Goal: Complete application form

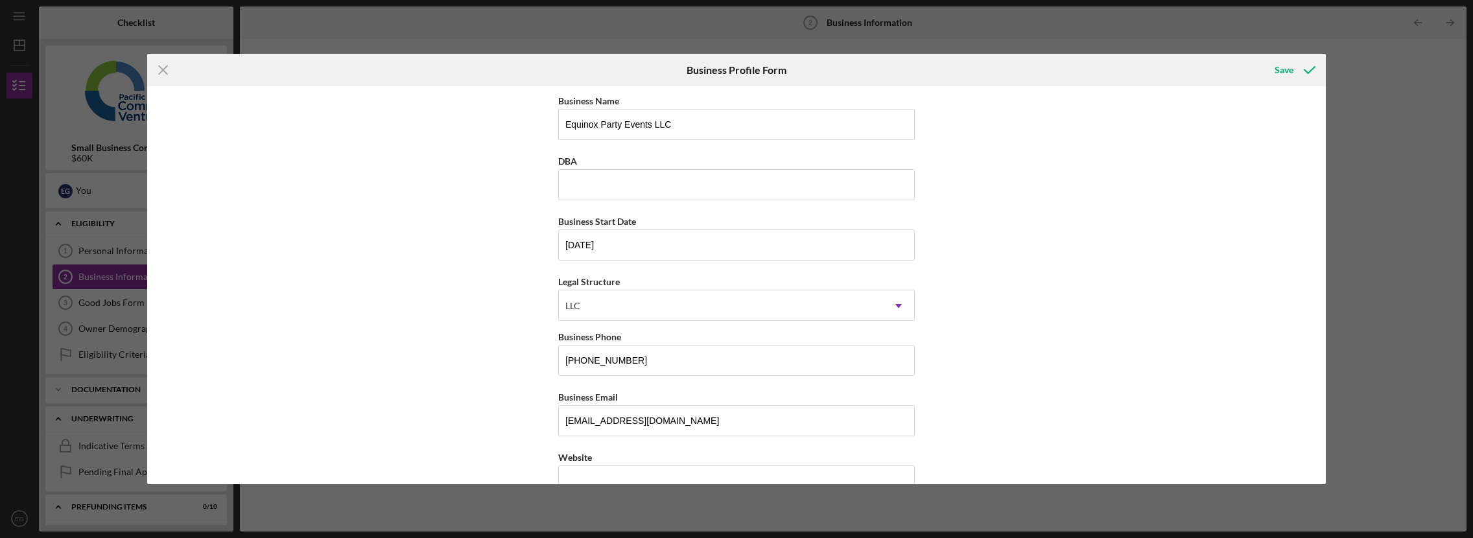
scroll to position [928, 0]
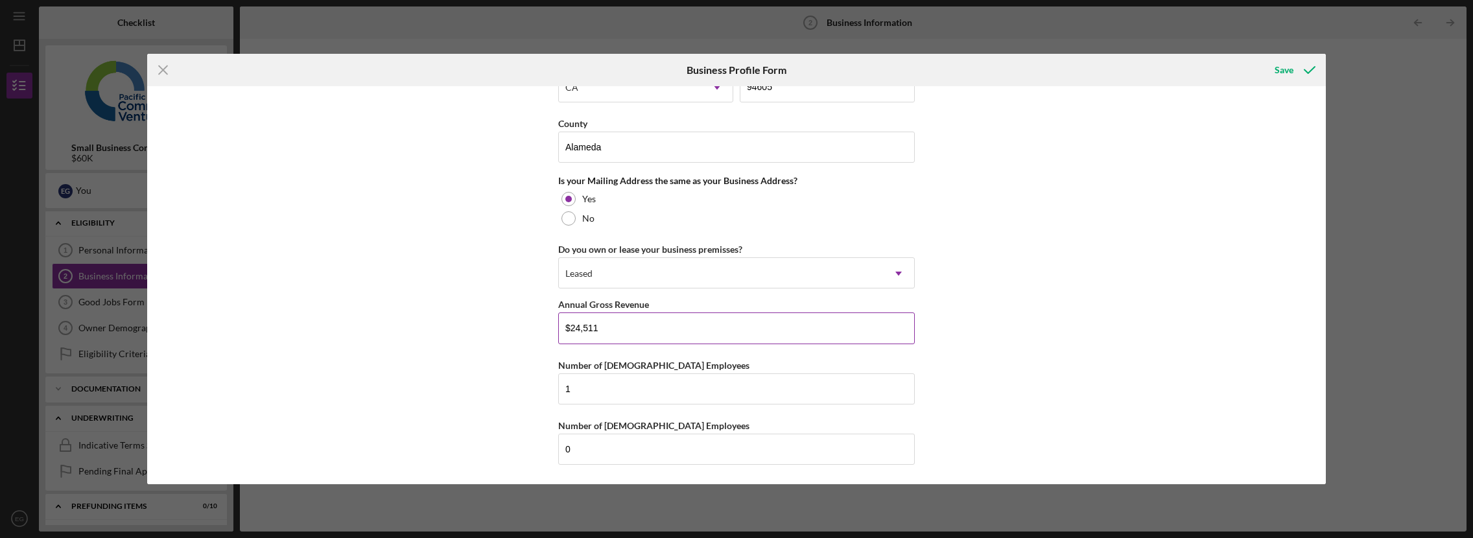
click at [614, 323] on input "$24,511" at bounding box center [736, 328] width 357 height 31
click at [615, 323] on input "$24,511" at bounding box center [736, 328] width 357 height 31
type input "$94,457"
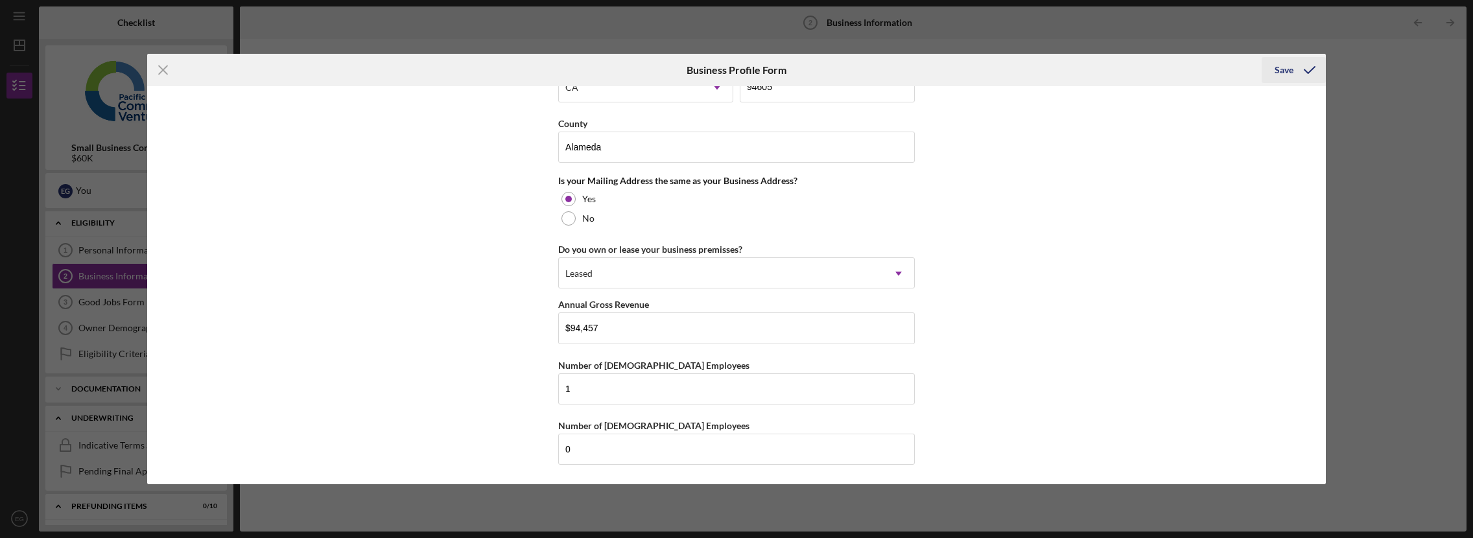
click at [1288, 72] on div "Save" at bounding box center [1284, 70] width 19 height 26
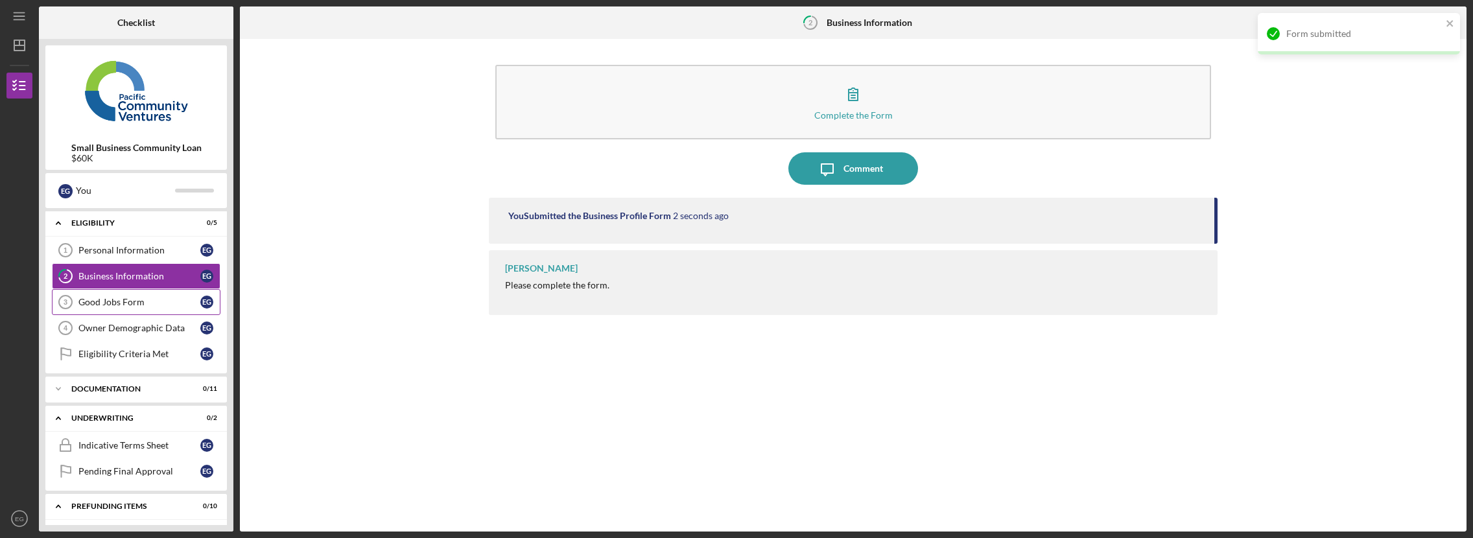
click at [141, 300] on div "Good Jobs Form" at bounding box center [139, 302] width 122 height 10
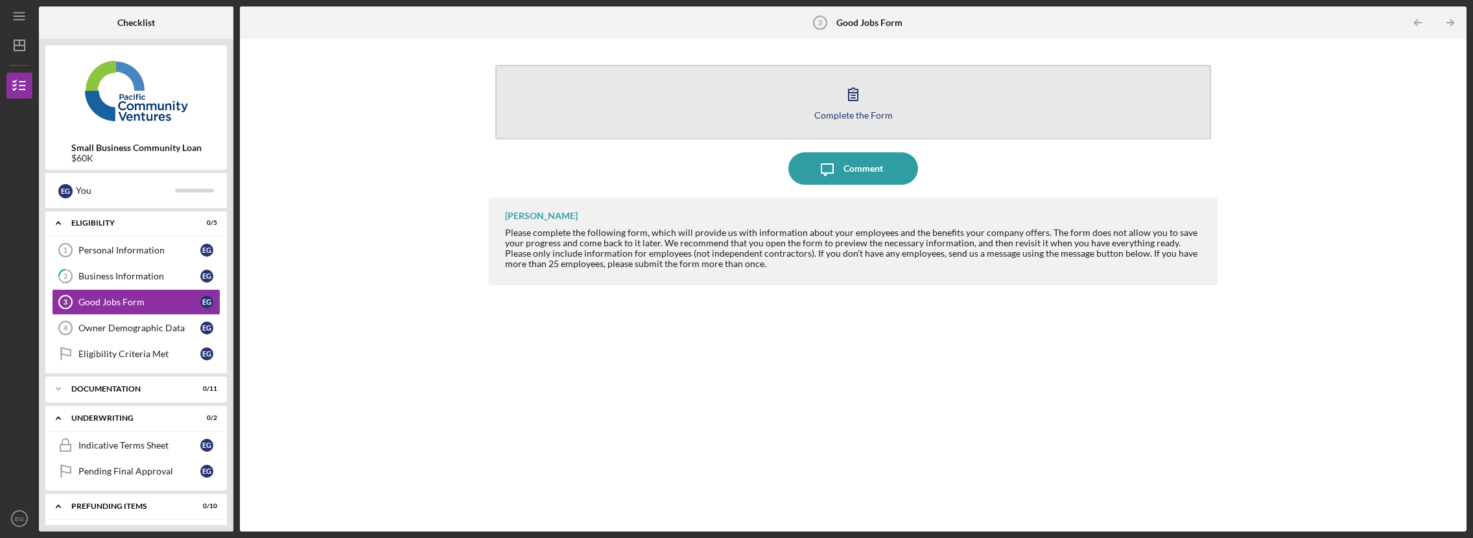
click at [851, 100] on icon "button" at bounding box center [853, 94] width 32 height 32
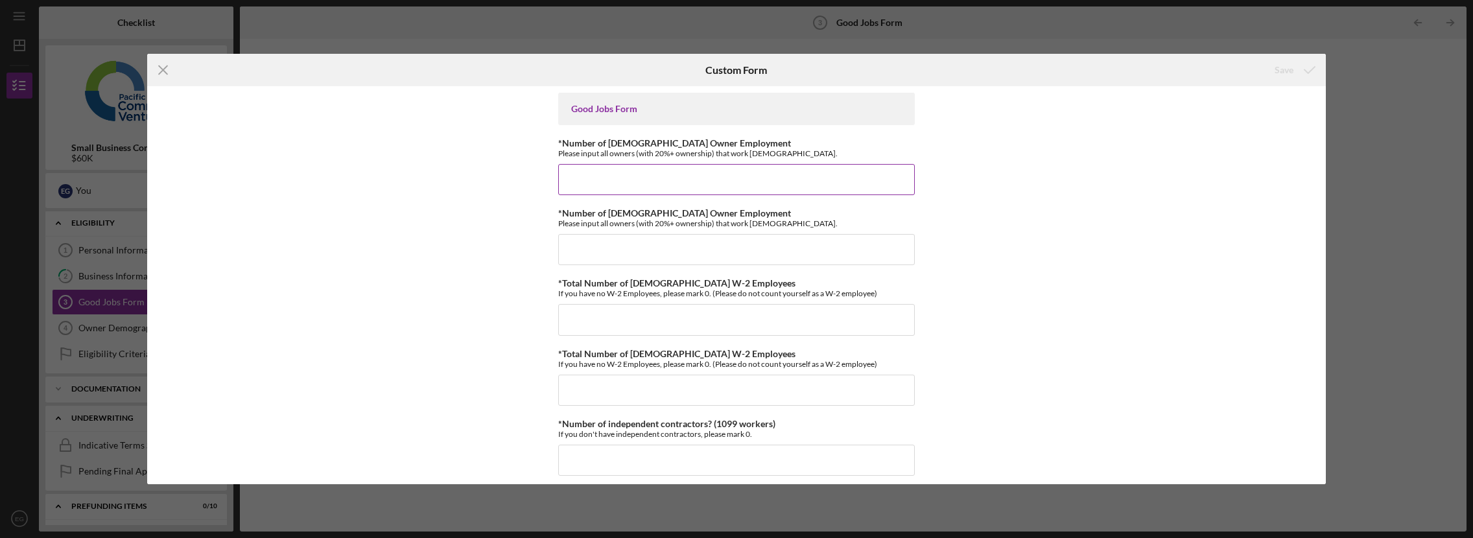
click at [706, 171] on input "*Number of [DEMOGRAPHIC_DATA] Owner Employment" at bounding box center [736, 179] width 357 height 31
type input "1"
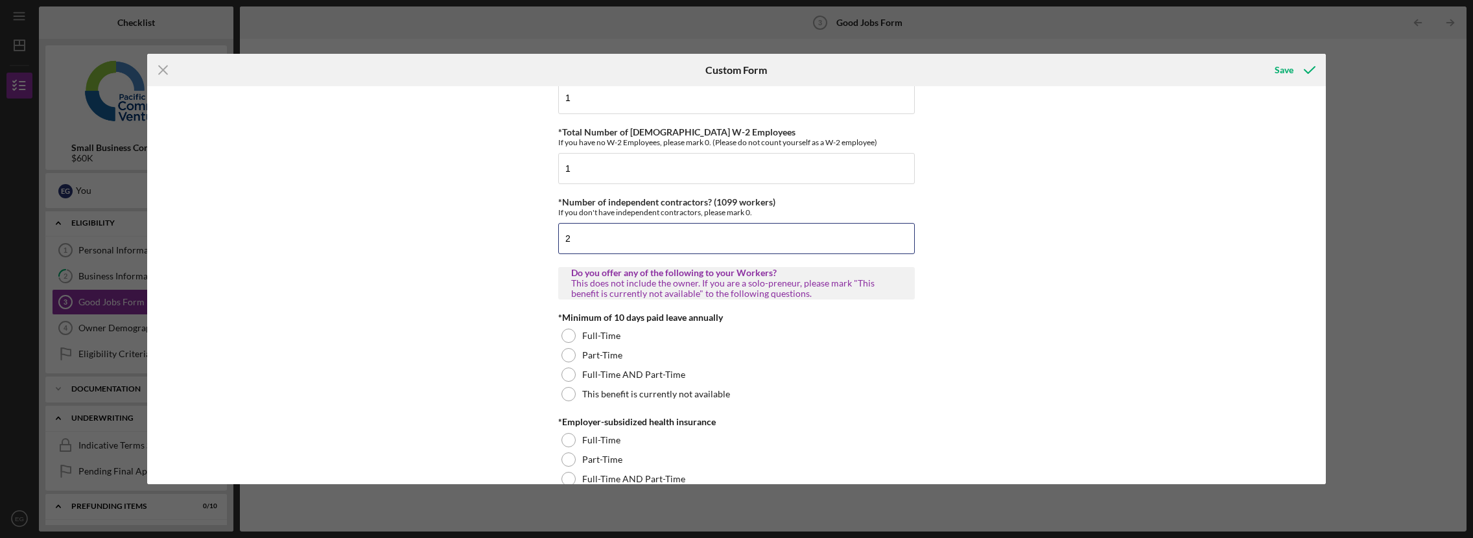
type input "2"
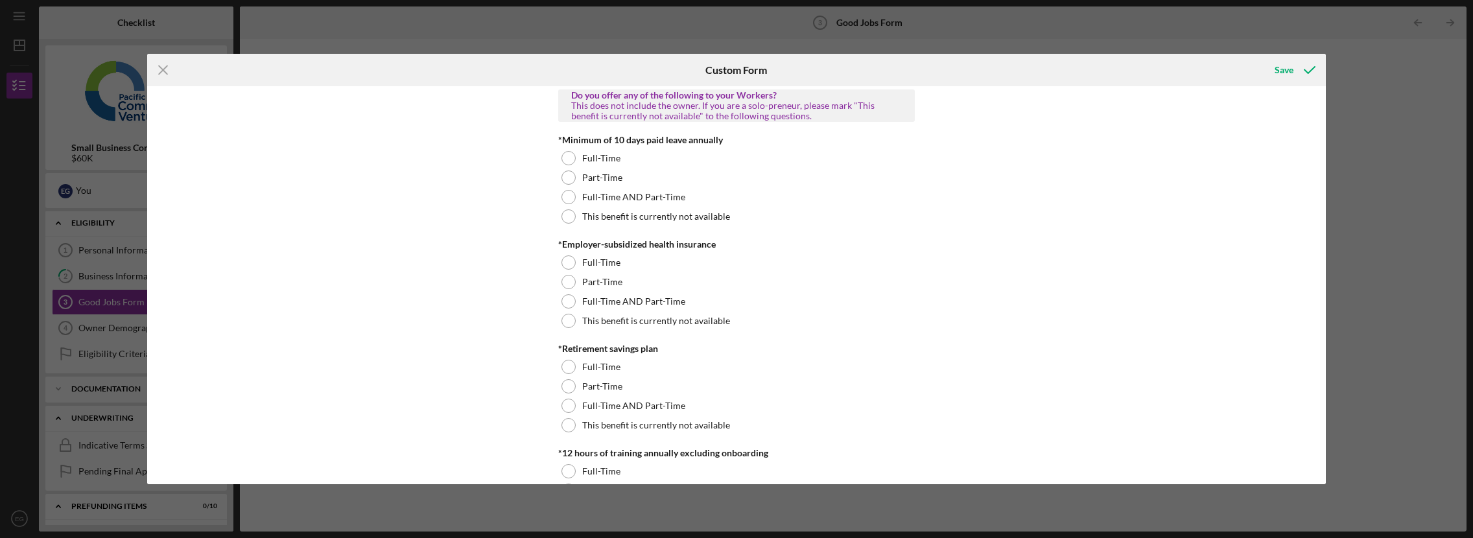
scroll to position [411, 0]
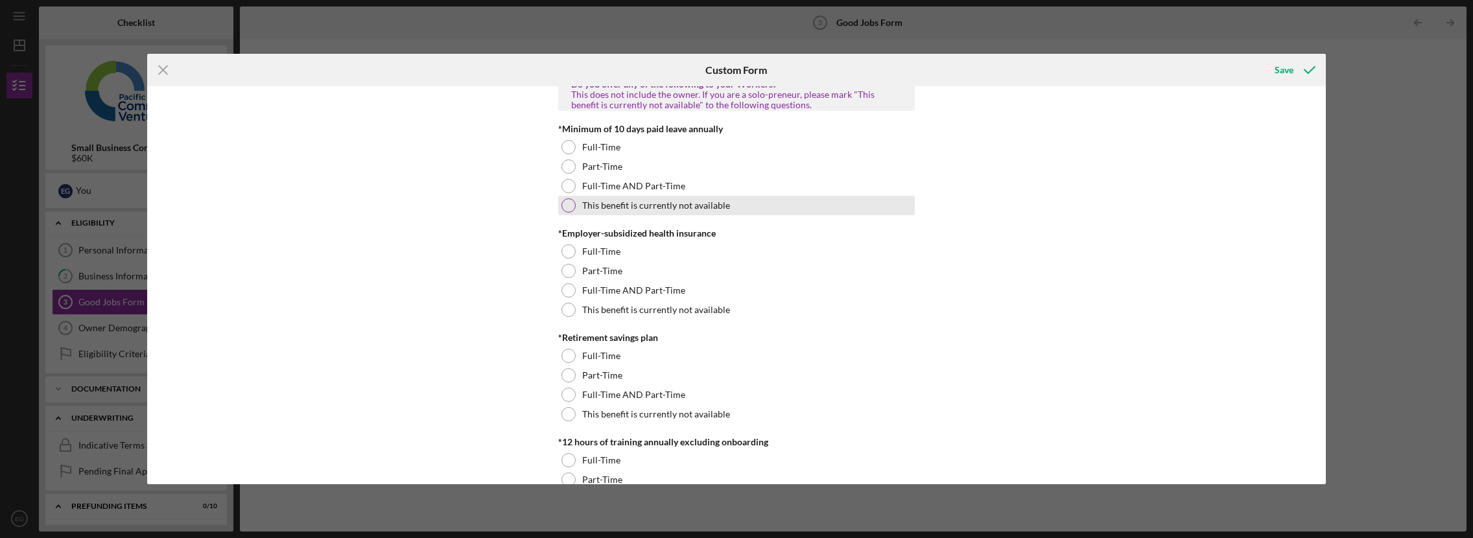
click at [652, 208] on label "This benefit is currently not available" at bounding box center [656, 205] width 148 height 10
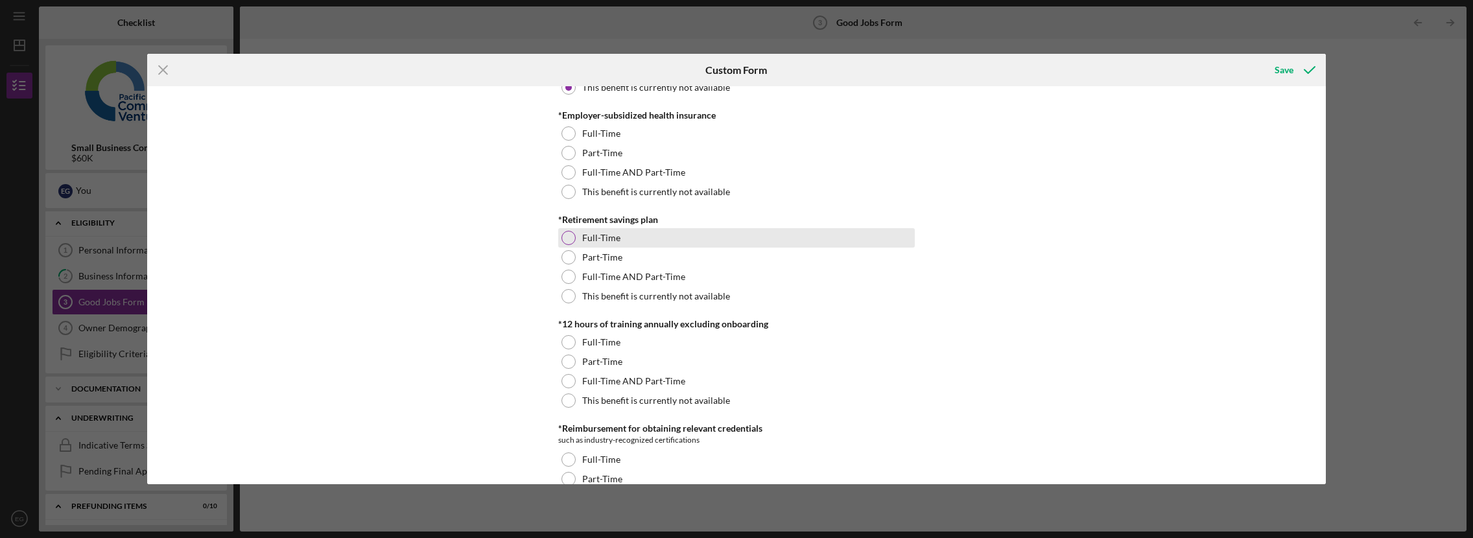
scroll to position [532, 0]
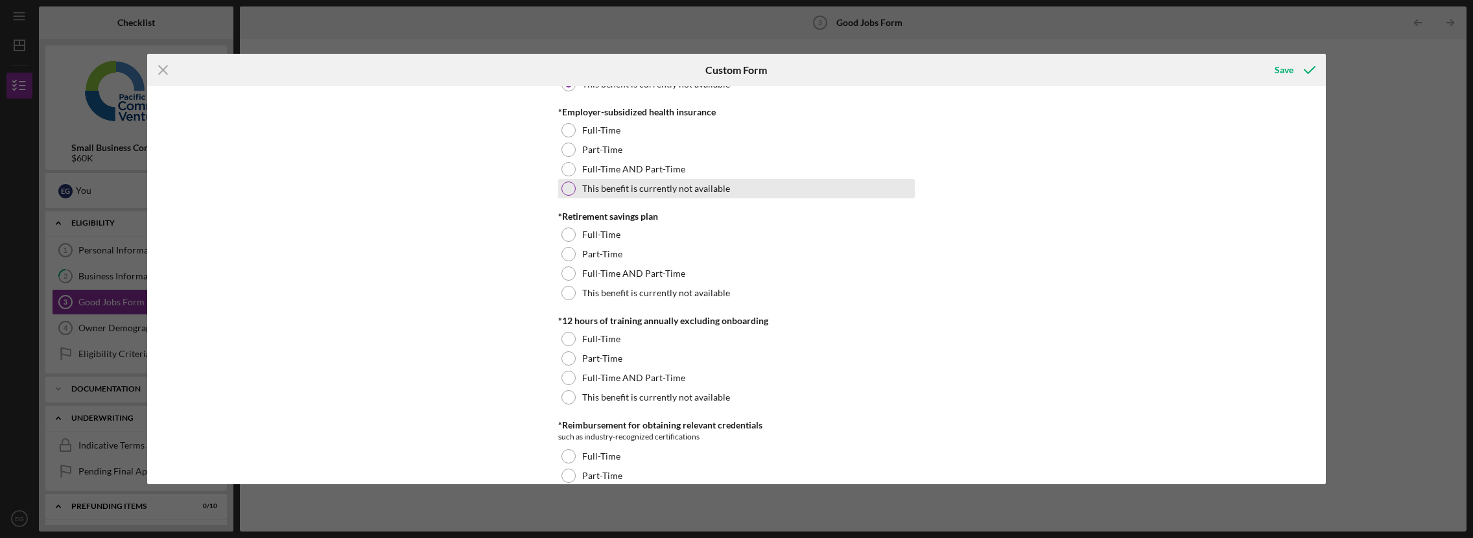
click at [699, 184] on label "This benefit is currently not available" at bounding box center [656, 189] width 148 height 10
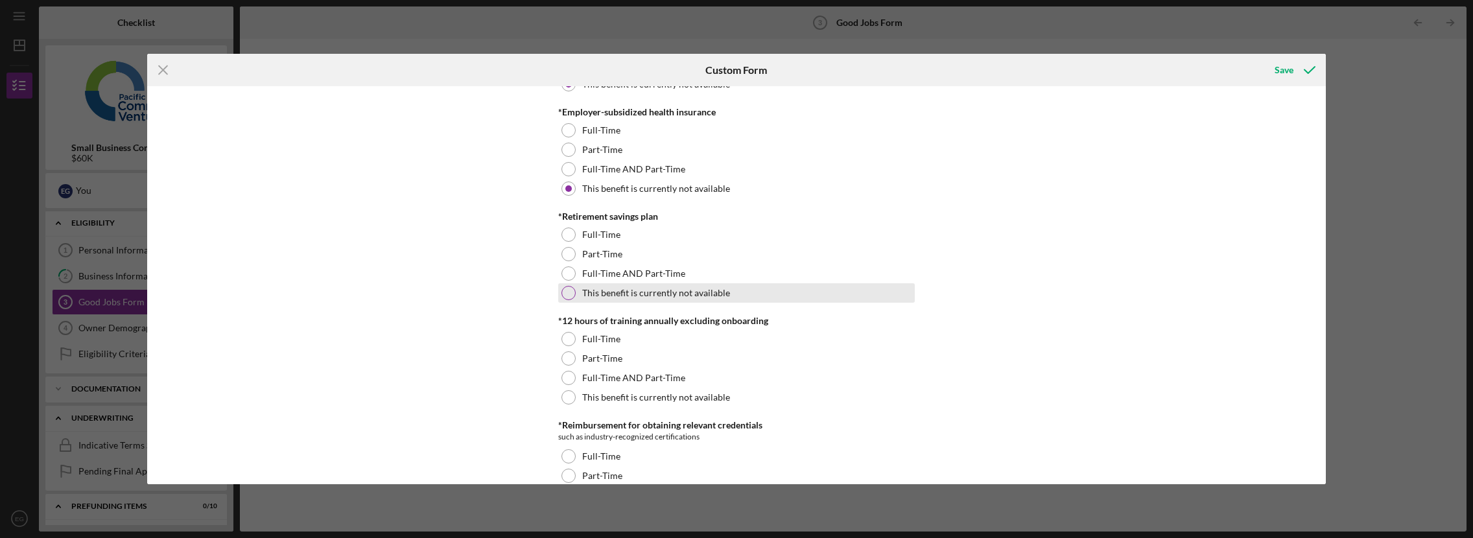
drag, startPoint x: 680, startPoint y: 287, endPoint x: 693, endPoint y: 292, distance: 13.7
click at [680, 288] on label "This benefit is currently not available" at bounding box center [656, 293] width 148 height 10
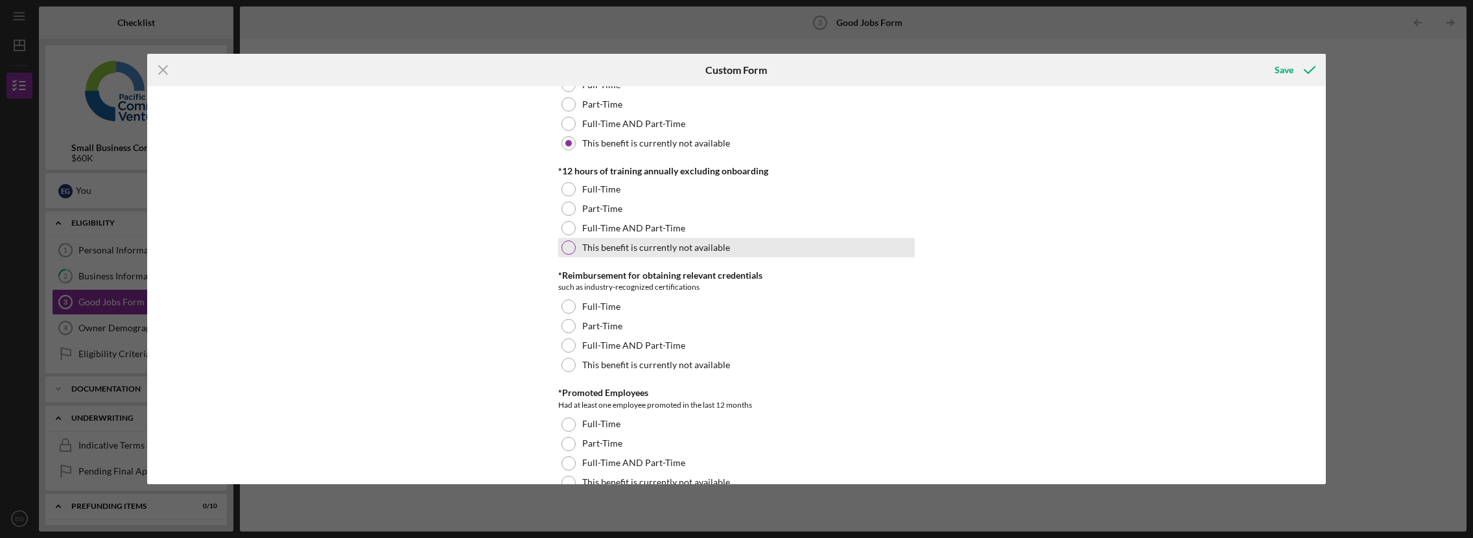
click at [684, 249] on label "This benefit is currently not available" at bounding box center [656, 248] width 148 height 10
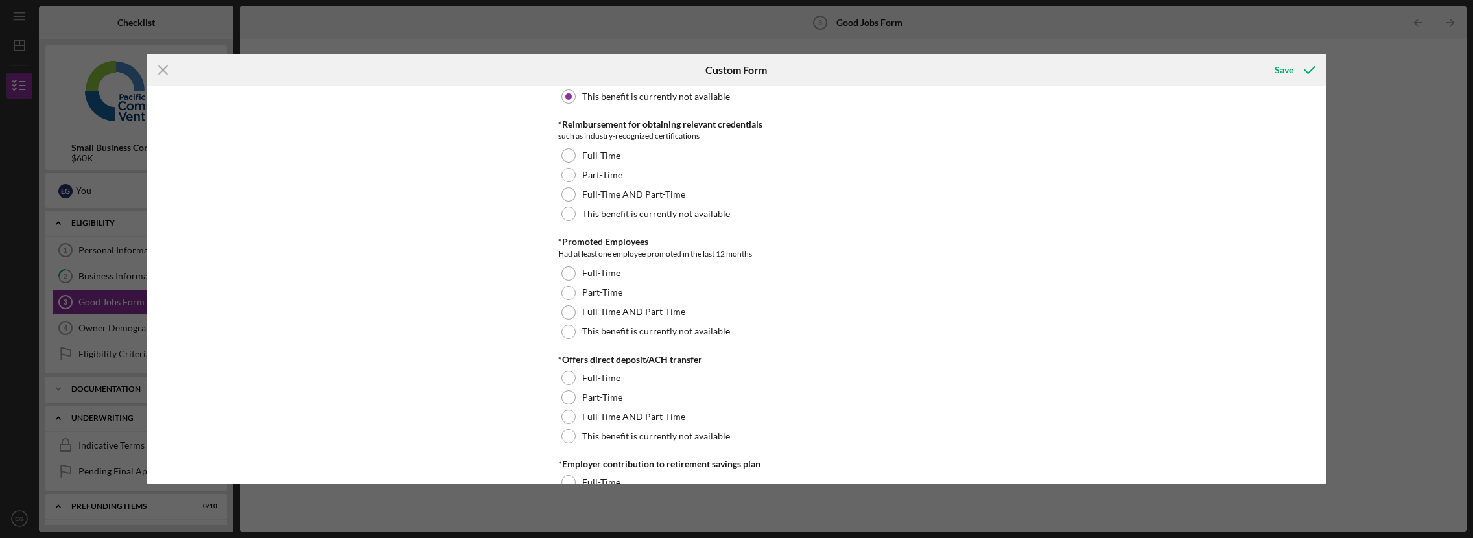
scroll to position [886, 0]
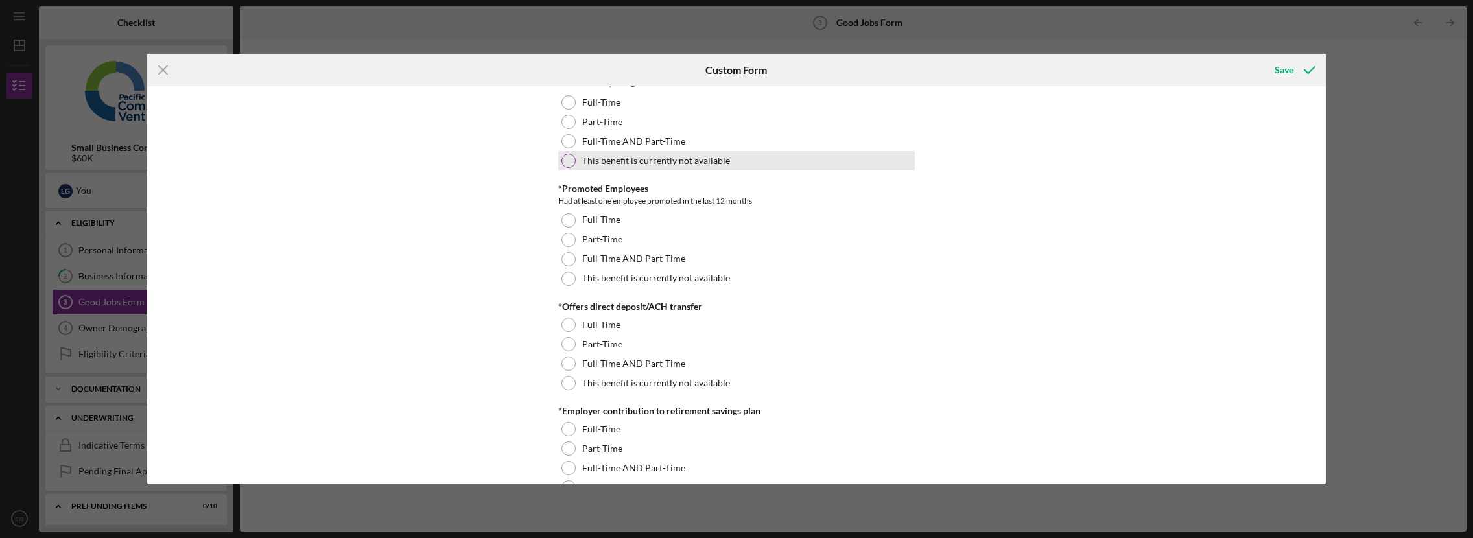
click at [665, 161] on label "This benefit is currently not available" at bounding box center [656, 161] width 148 height 10
click at [653, 284] on div "This benefit is currently not available" at bounding box center [736, 278] width 357 height 19
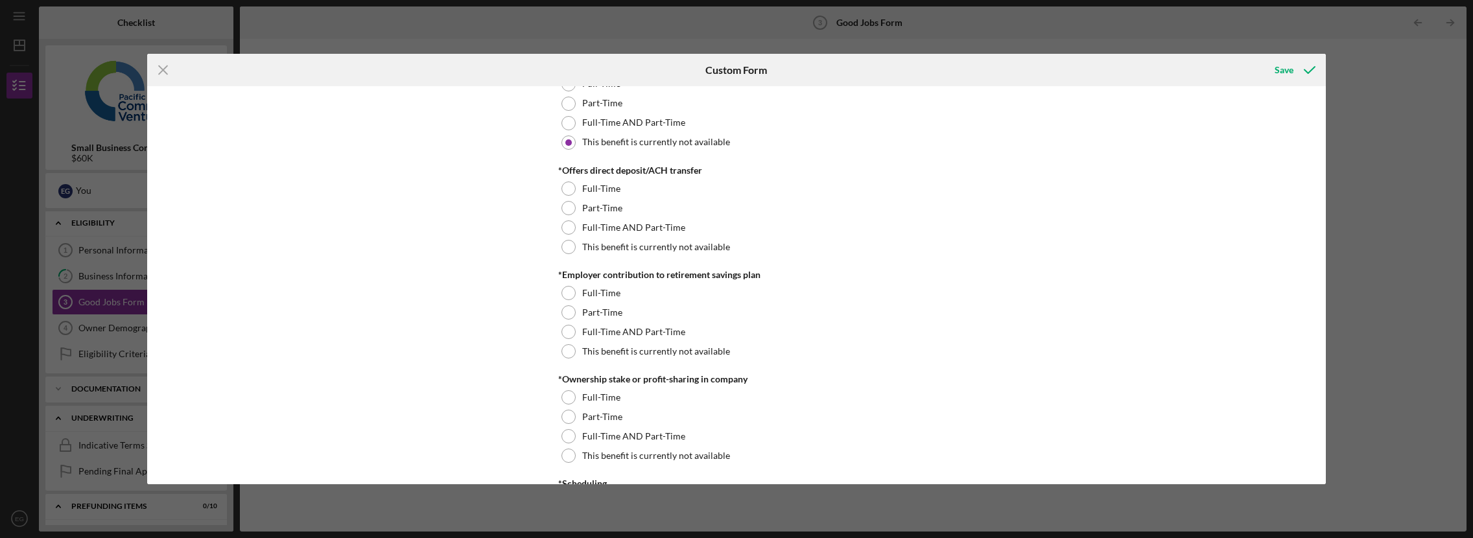
scroll to position [1069, 0]
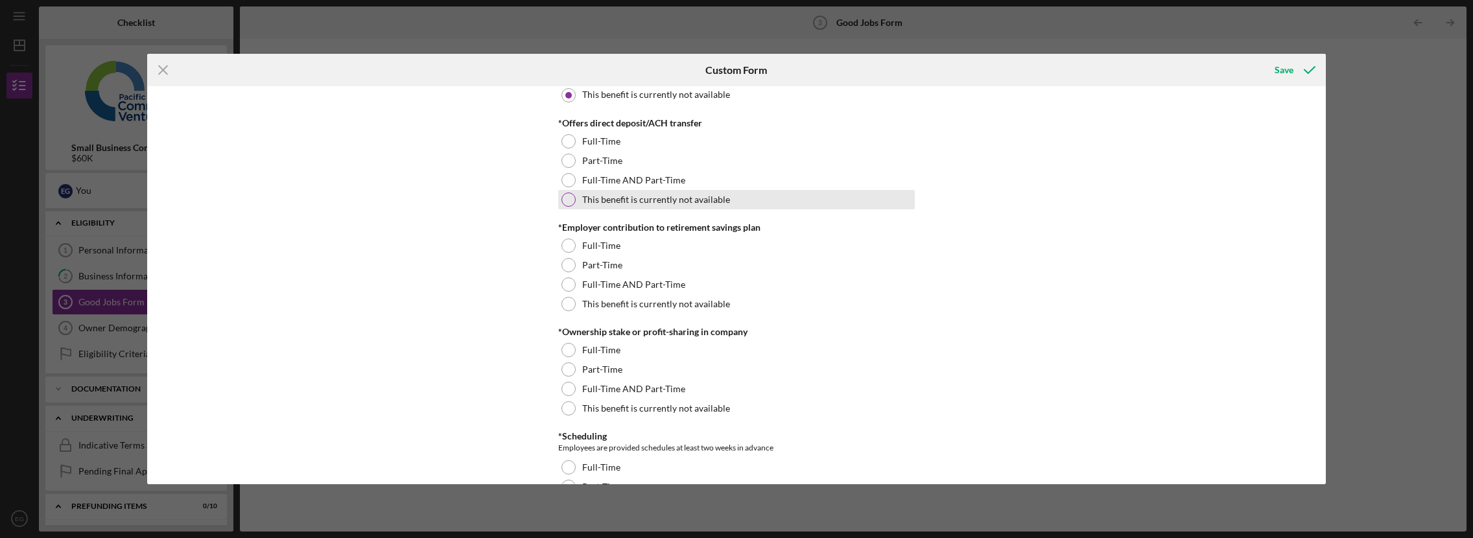
click at [653, 199] on label "This benefit is currently not available" at bounding box center [656, 200] width 148 height 10
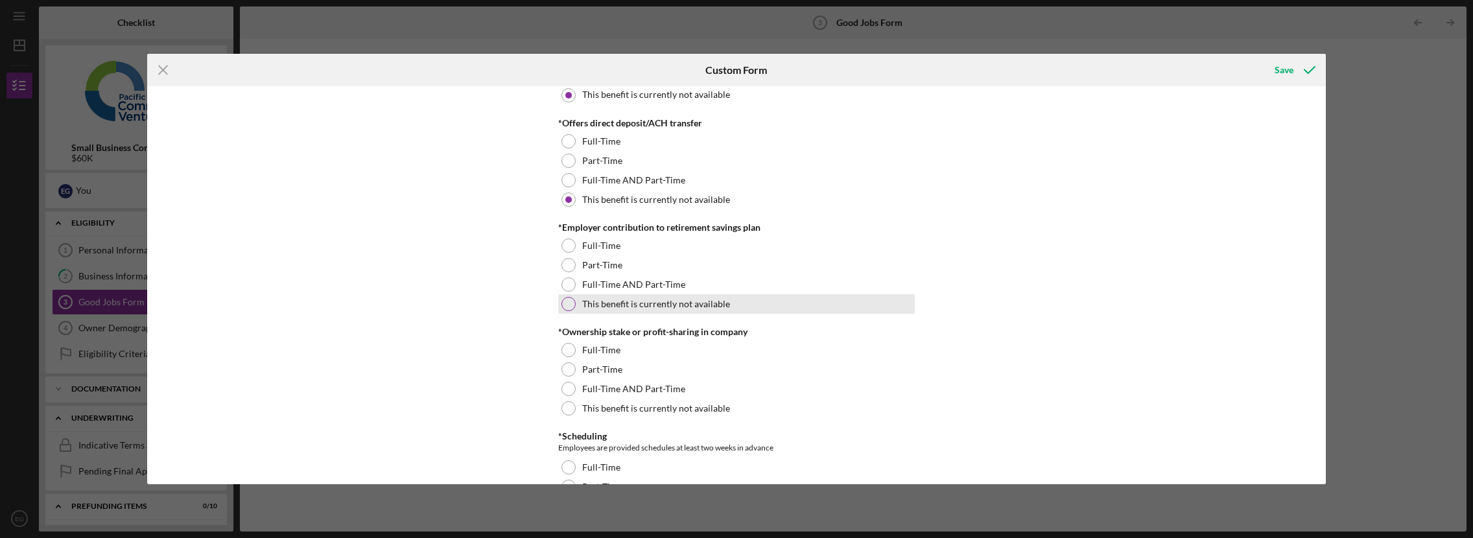
click at [647, 300] on label "This benefit is currently not available" at bounding box center [656, 304] width 148 height 10
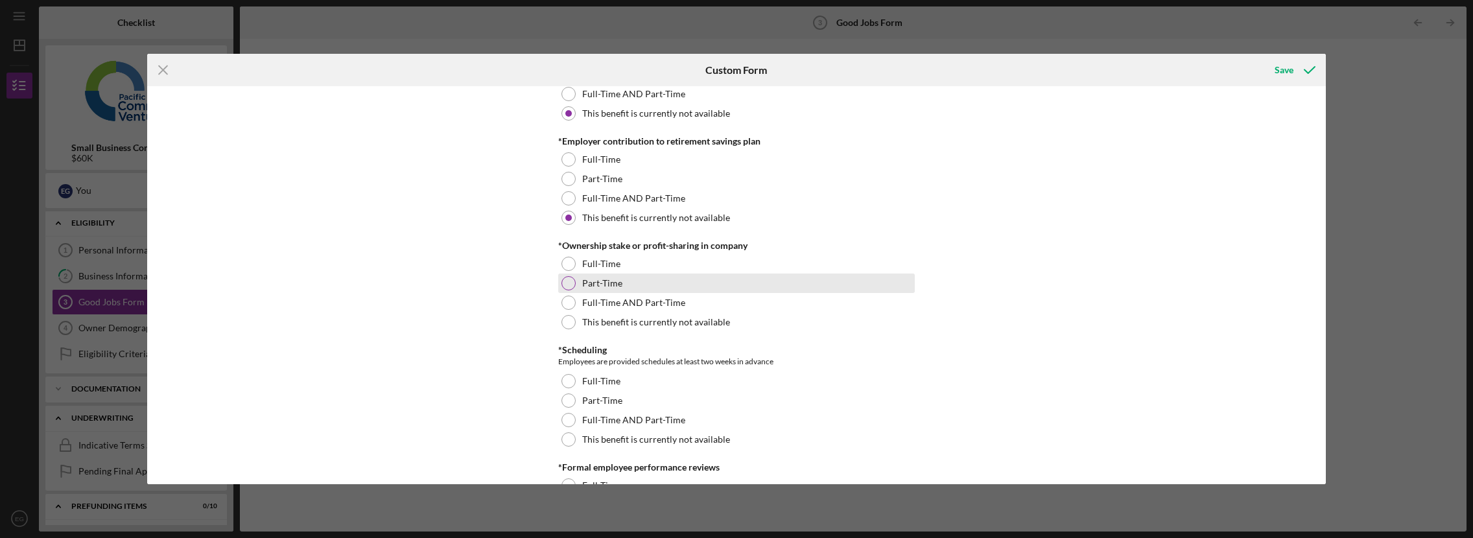
scroll to position [1324, 0]
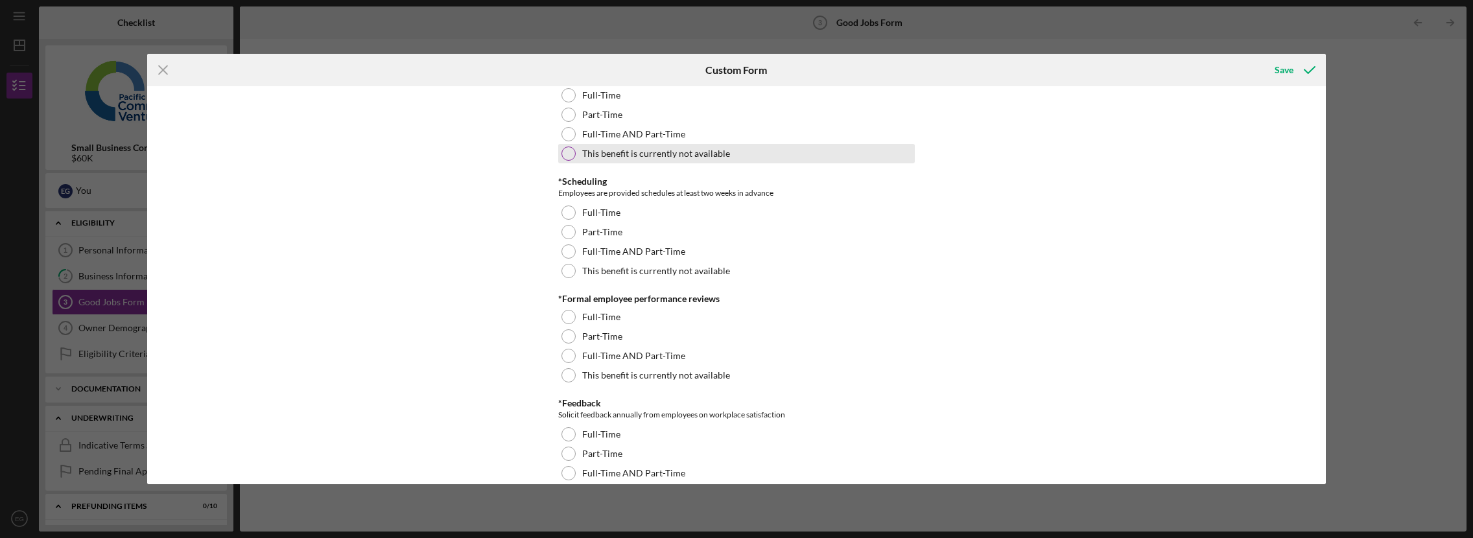
click at [654, 155] on label "This benefit is currently not available" at bounding box center [656, 154] width 148 height 10
drag, startPoint x: 640, startPoint y: 267, endPoint x: 643, endPoint y: 297, distance: 30.7
click at [640, 267] on label "This benefit is currently not available" at bounding box center [656, 271] width 148 height 10
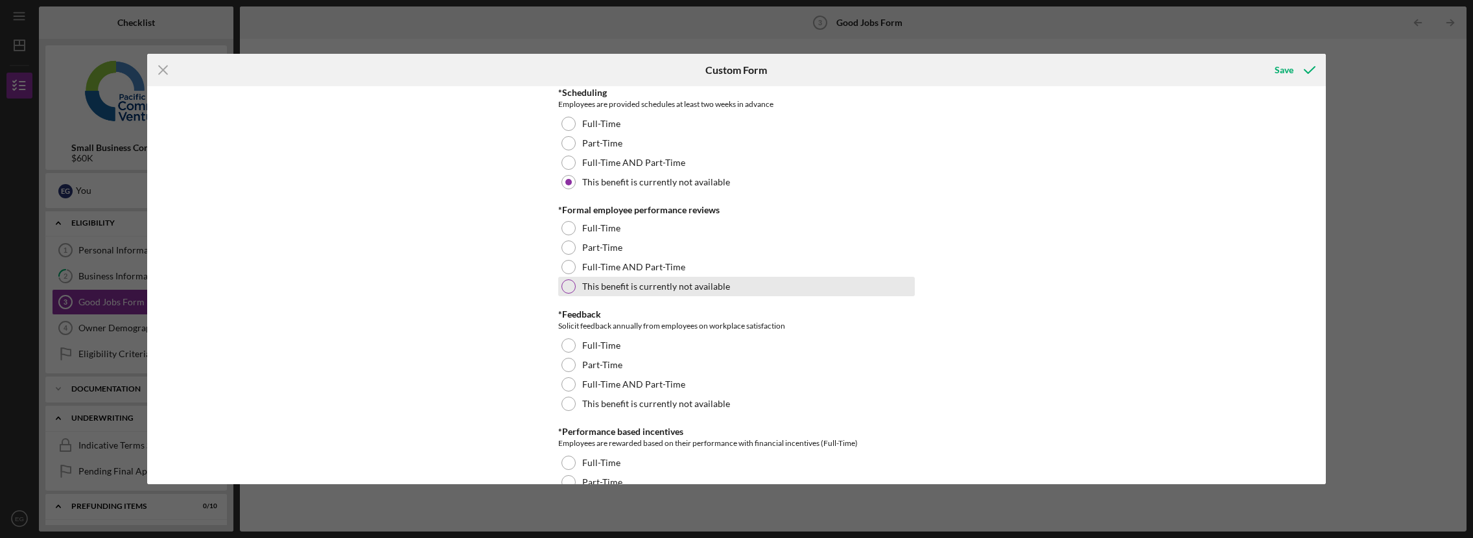
click at [671, 285] on label "This benefit is currently not available" at bounding box center [656, 286] width 148 height 10
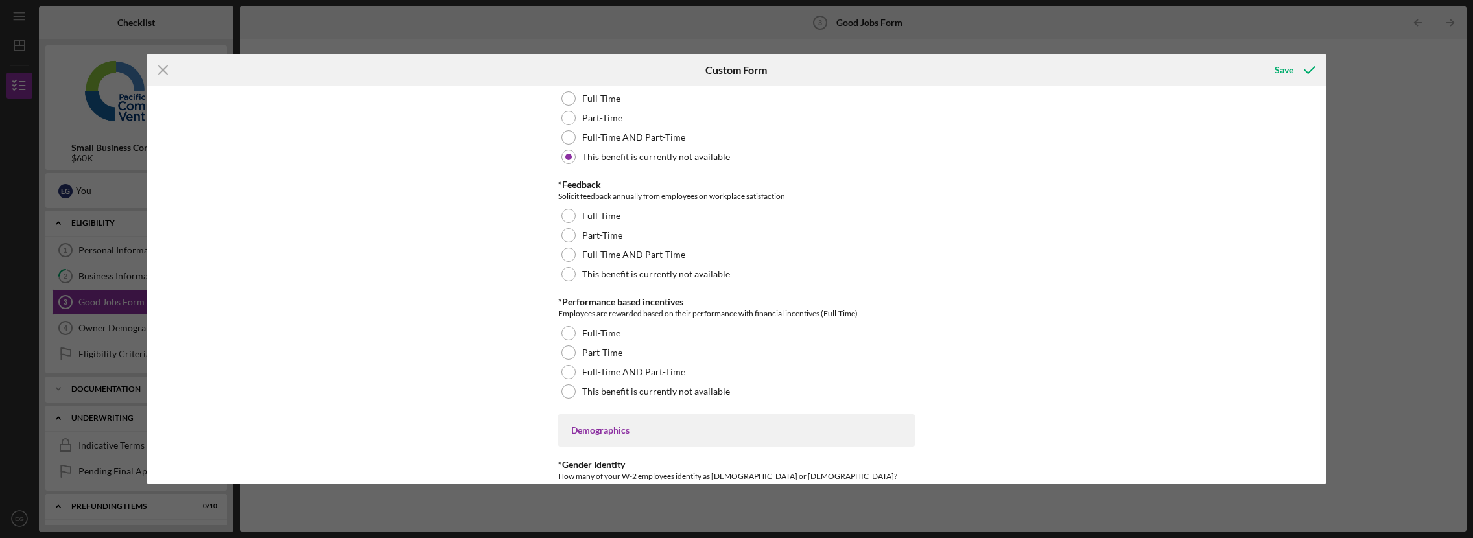
scroll to position [1590, 0]
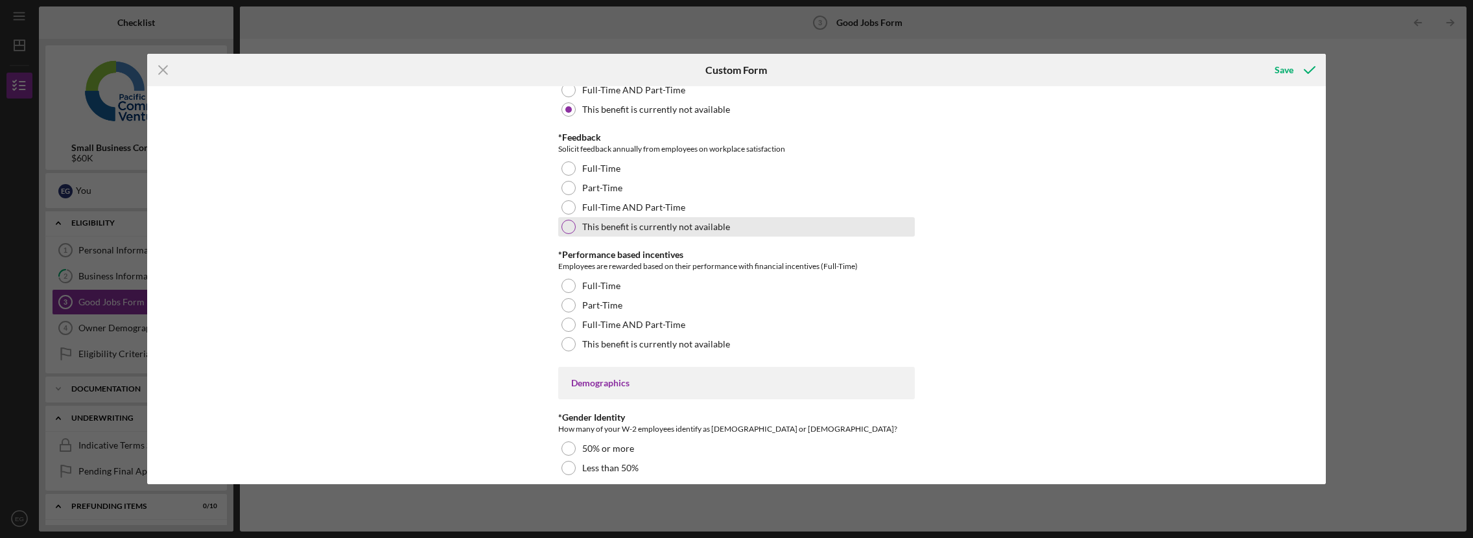
click at [681, 229] on label "This benefit is currently not available" at bounding box center [656, 227] width 148 height 10
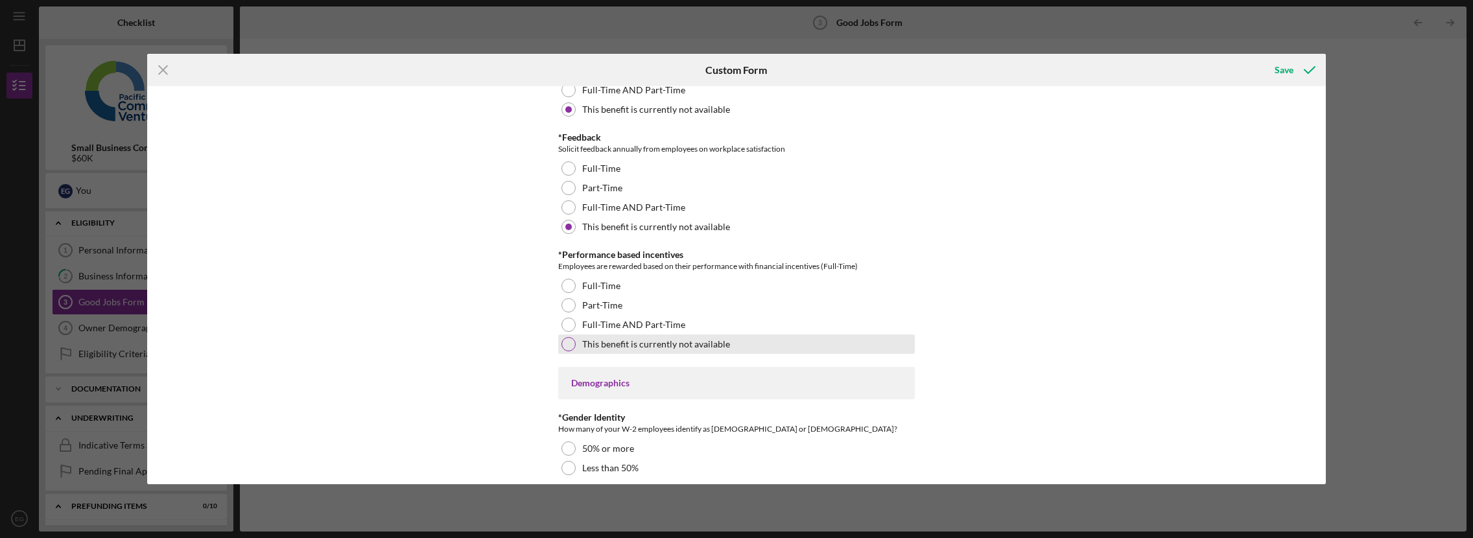
click at [680, 344] on label "This benefit is currently not available" at bounding box center [656, 344] width 148 height 10
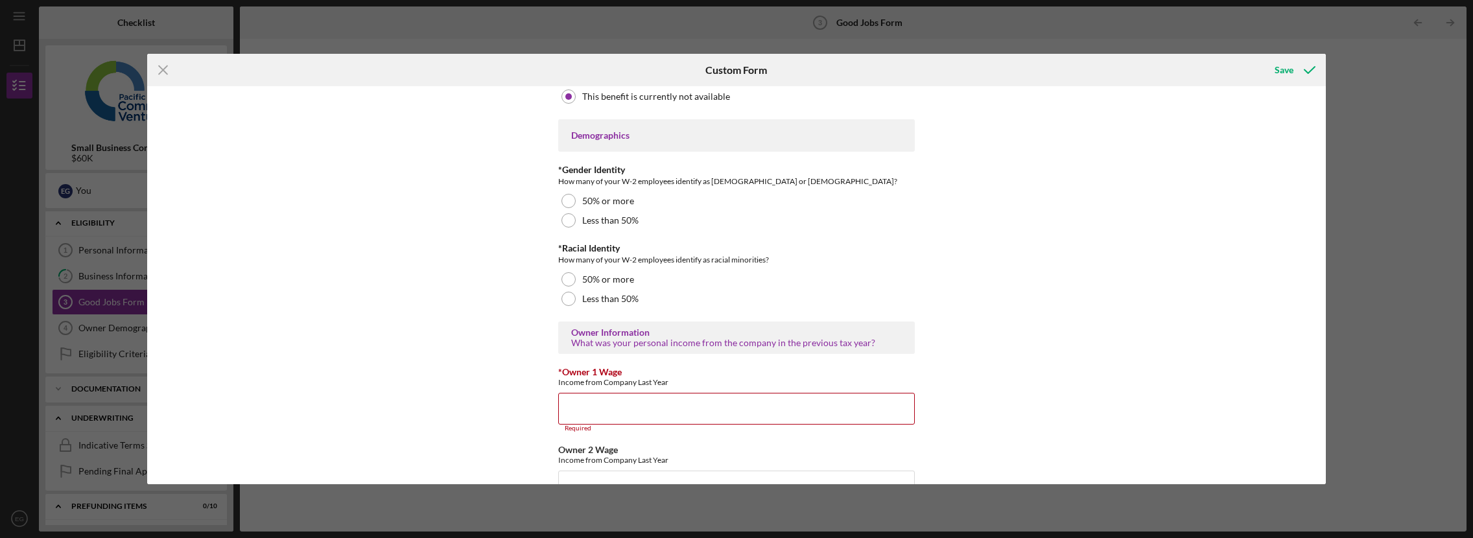
scroll to position [1852, 0]
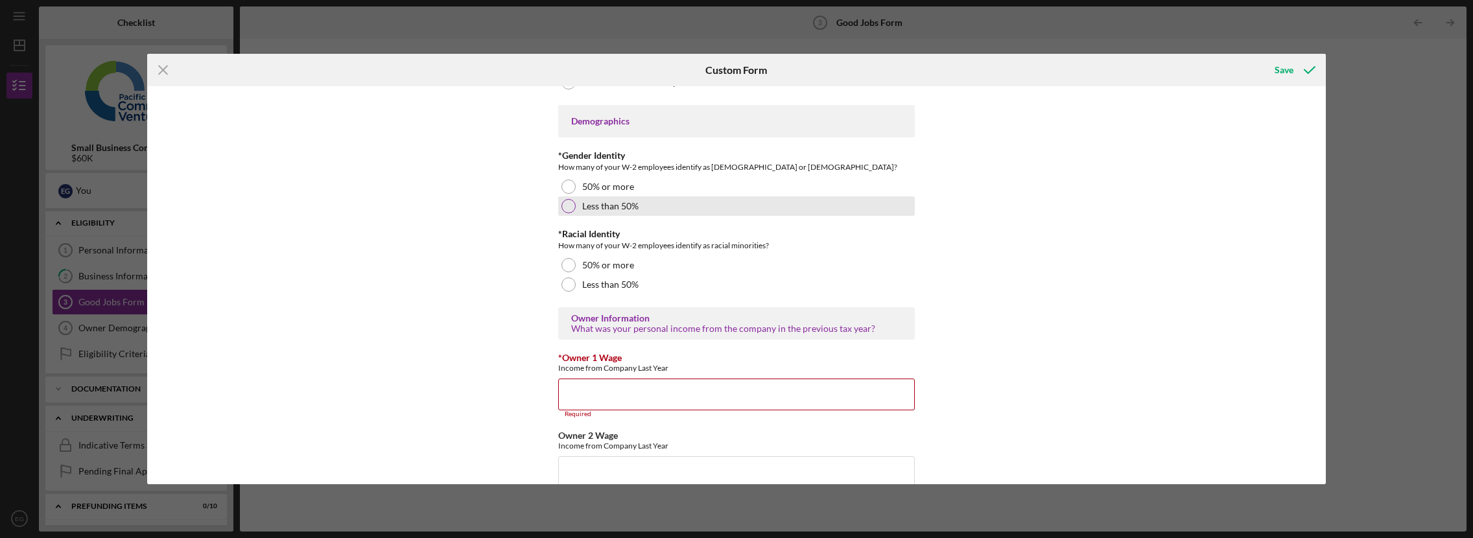
click at [570, 208] on div at bounding box center [569, 206] width 14 height 14
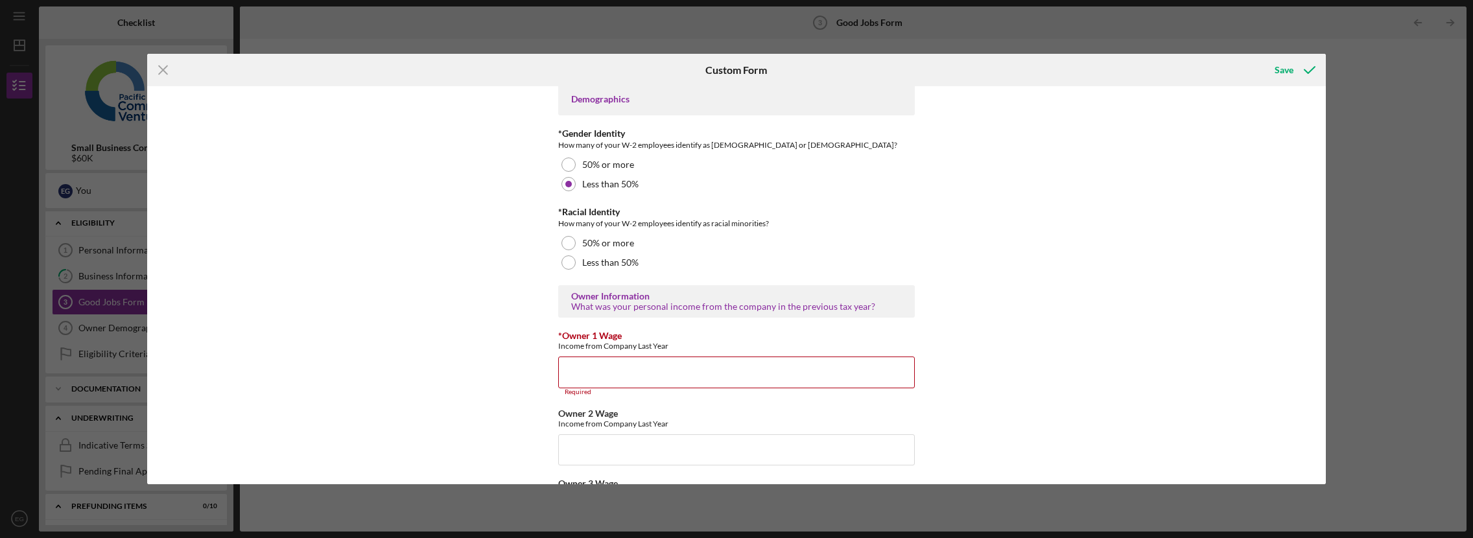
scroll to position [1879, 0]
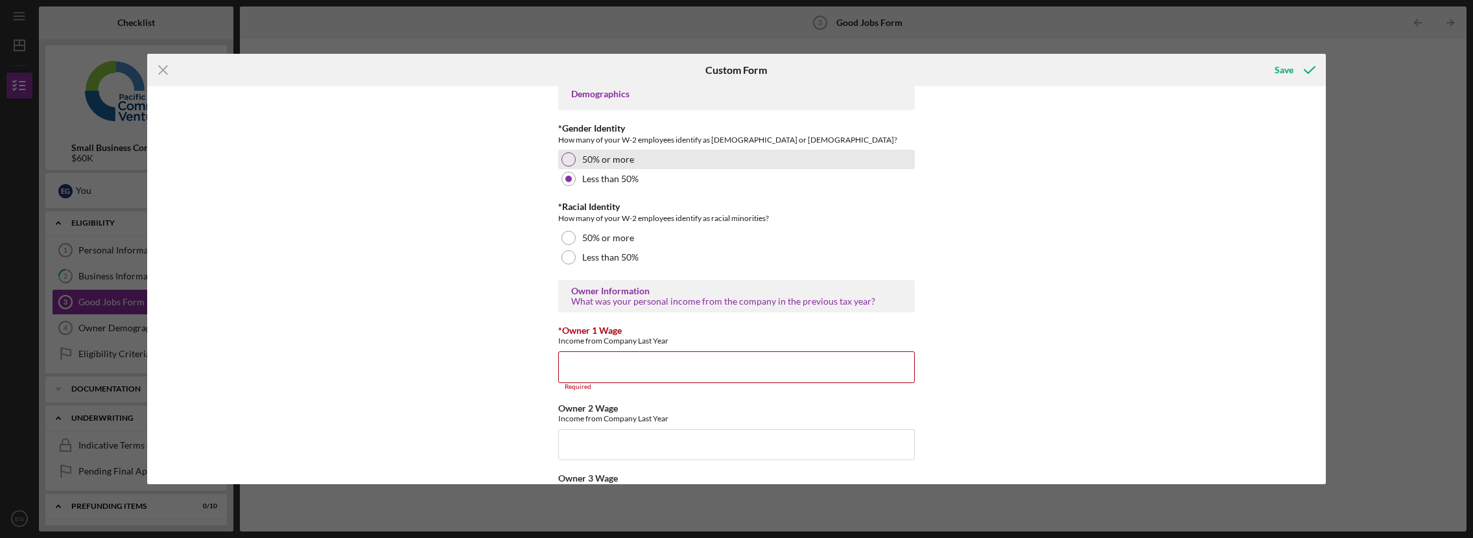
click at [571, 158] on div at bounding box center [569, 159] width 14 height 14
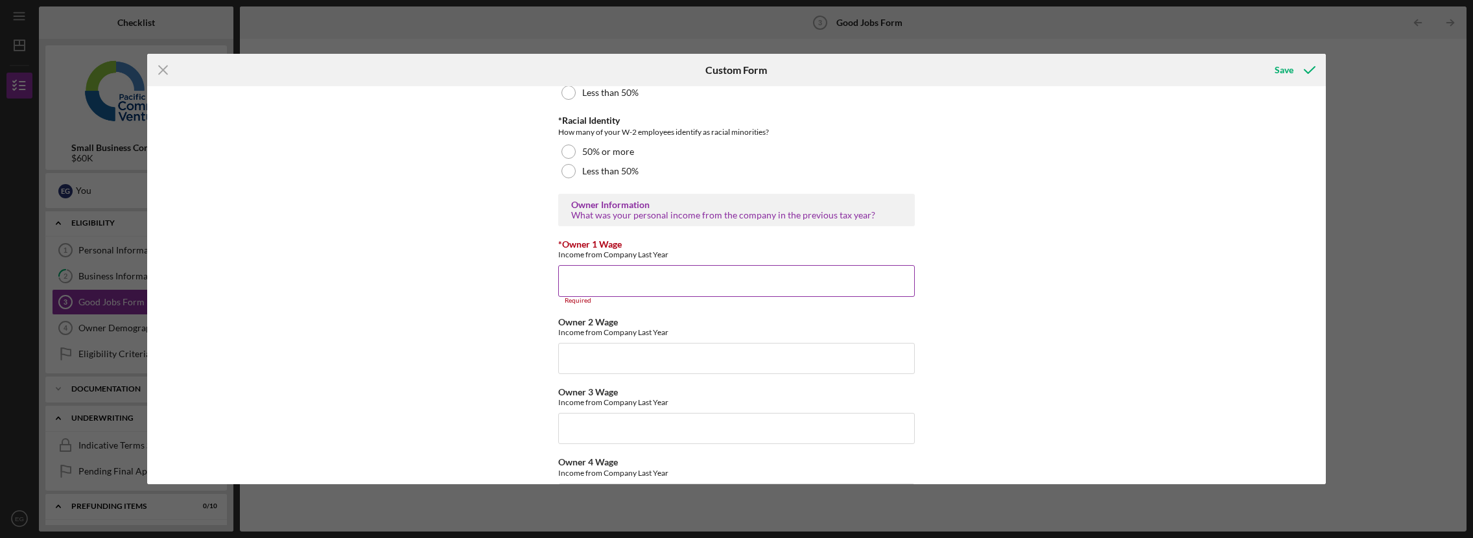
scroll to position [1968, 0]
click at [567, 150] on div at bounding box center [569, 149] width 14 height 14
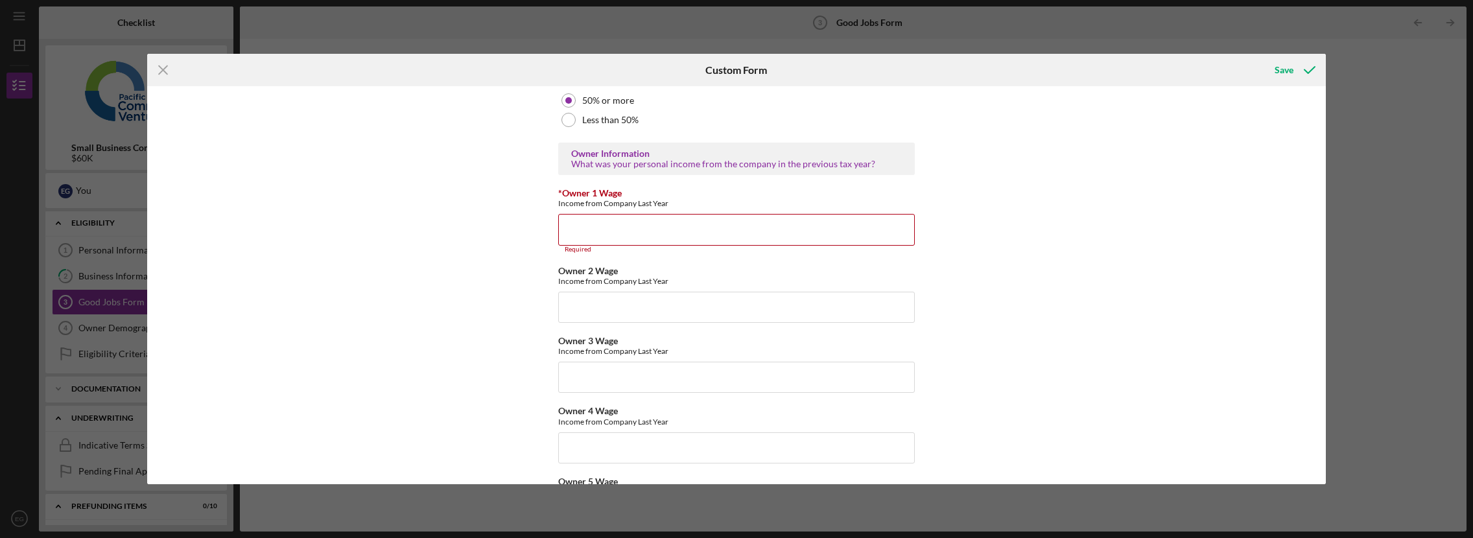
scroll to position [2027, 0]
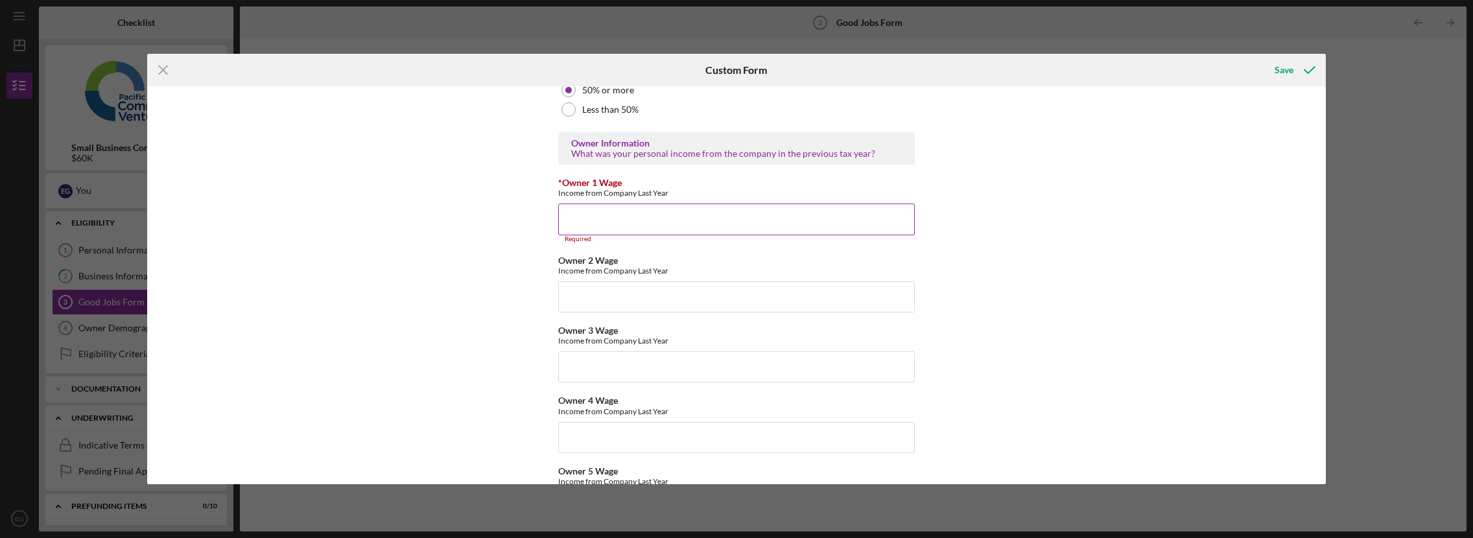
click at [652, 221] on input "*Owner 1 Wage" at bounding box center [736, 219] width 357 height 31
type input "60000"
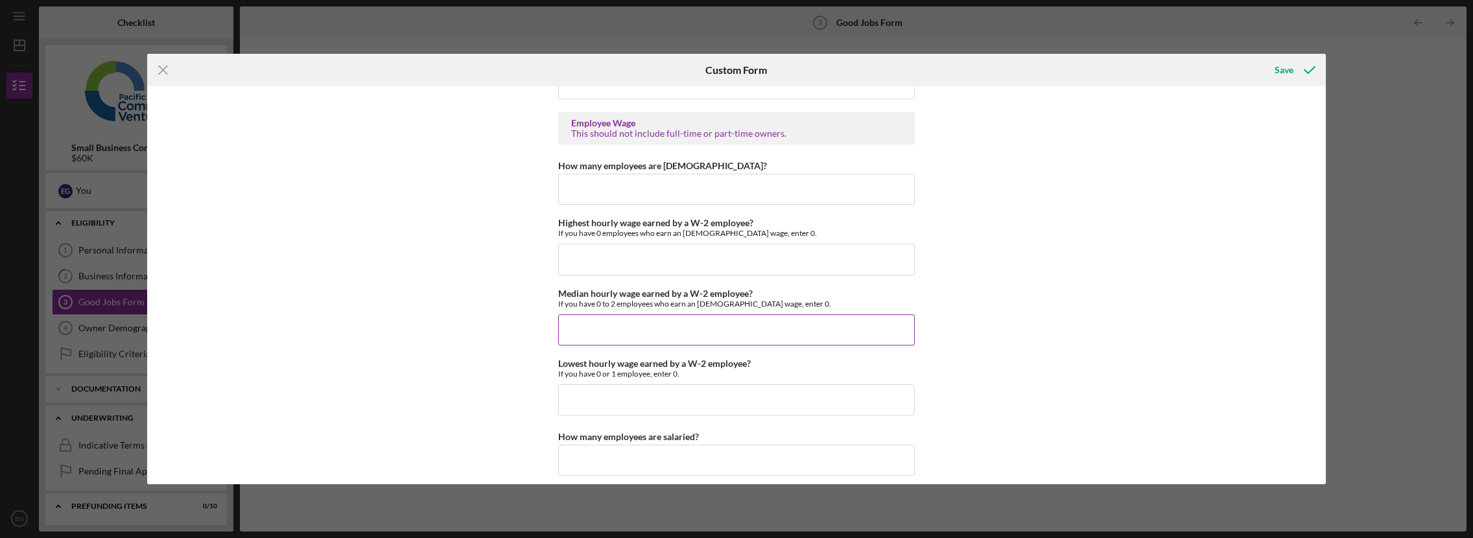
scroll to position [2449, 0]
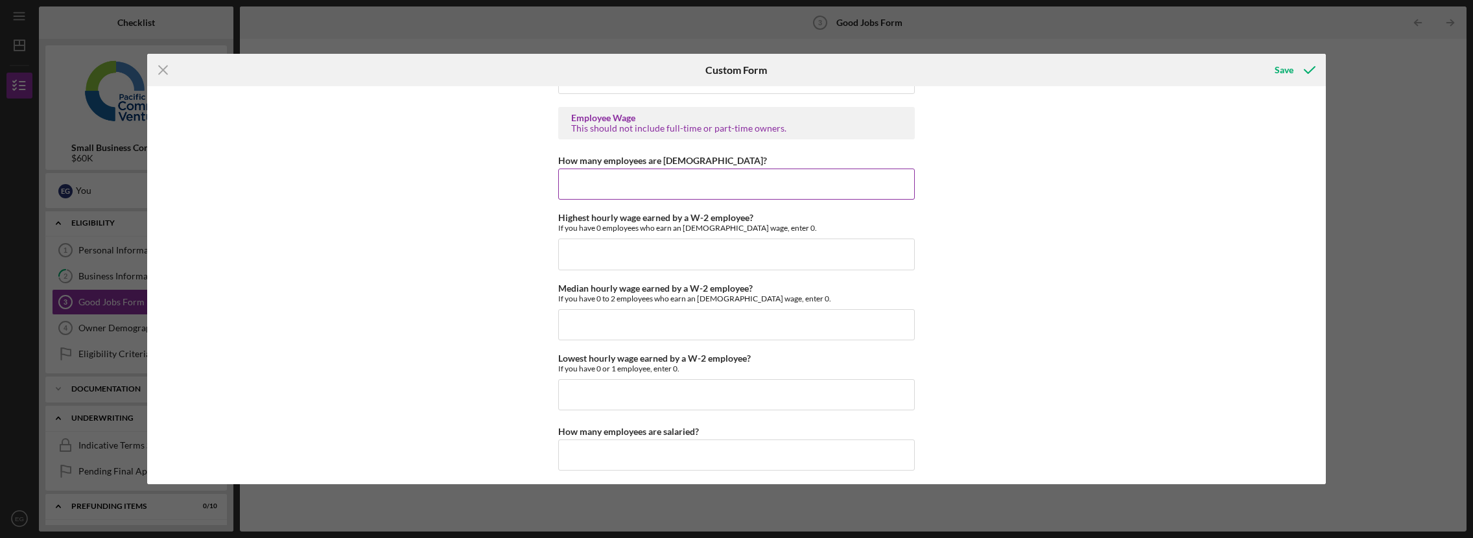
click at [653, 181] on input "How many employees are [DEMOGRAPHIC_DATA]?" at bounding box center [736, 184] width 357 height 31
type input "0"
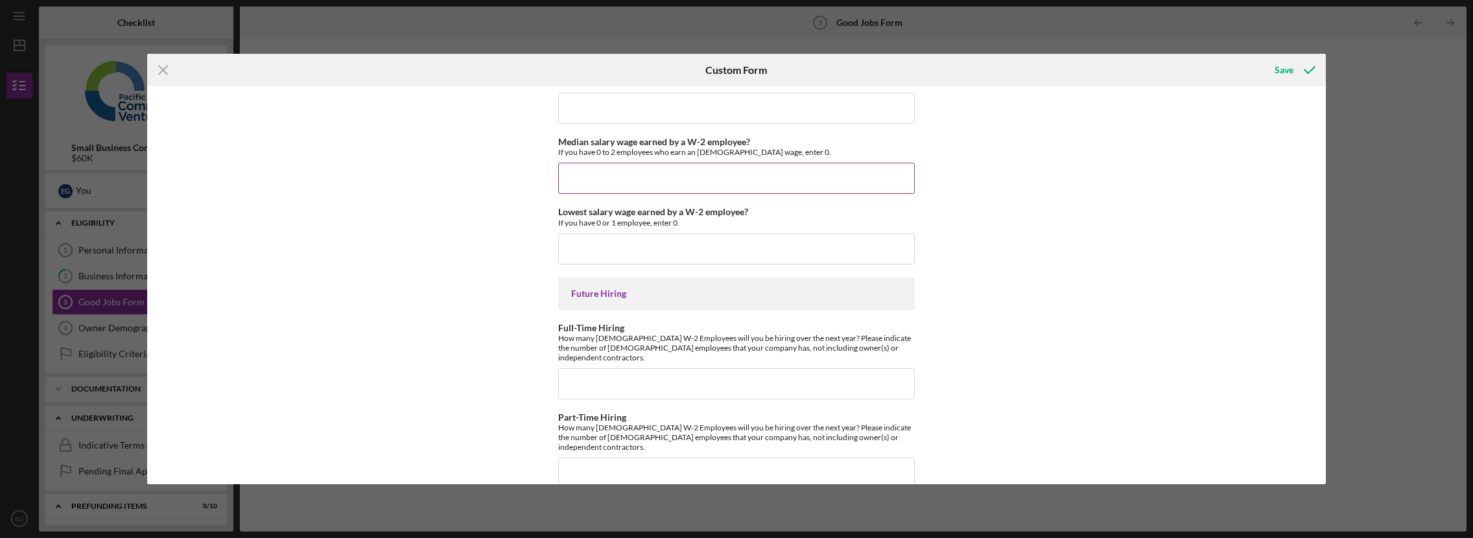
scroll to position [2870, 0]
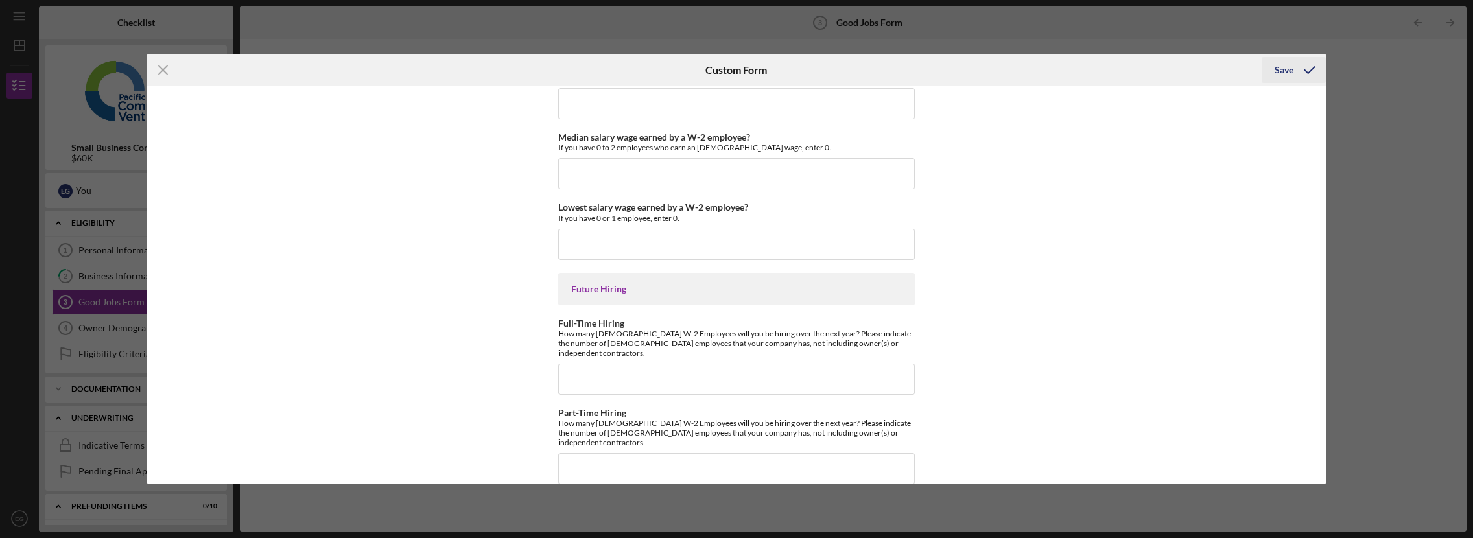
click at [1287, 73] on div "Save" at bounding box center [1284, 70] width 19 height 26
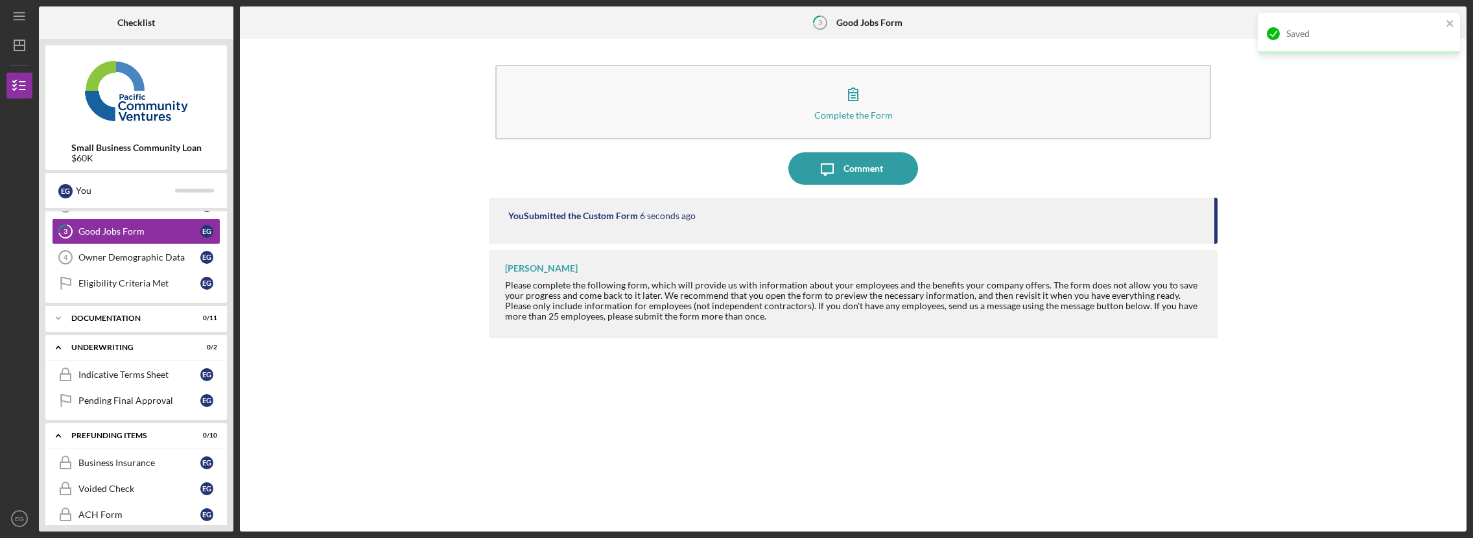
scroll to position [72, 0]
click at [141, 256] on div "Owner Demographic Data" at bounding box center [139, 257] width 122 height 10
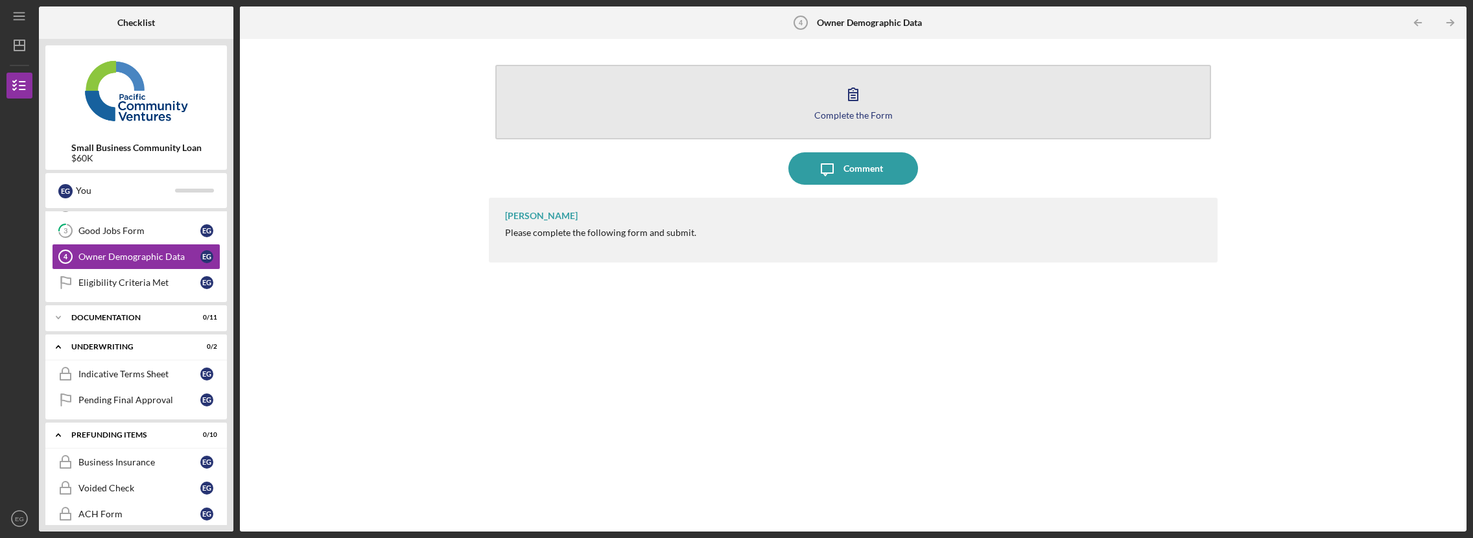
click at [859, 98] on icon "button" at bounding box center [853, 94] width 32 height 32
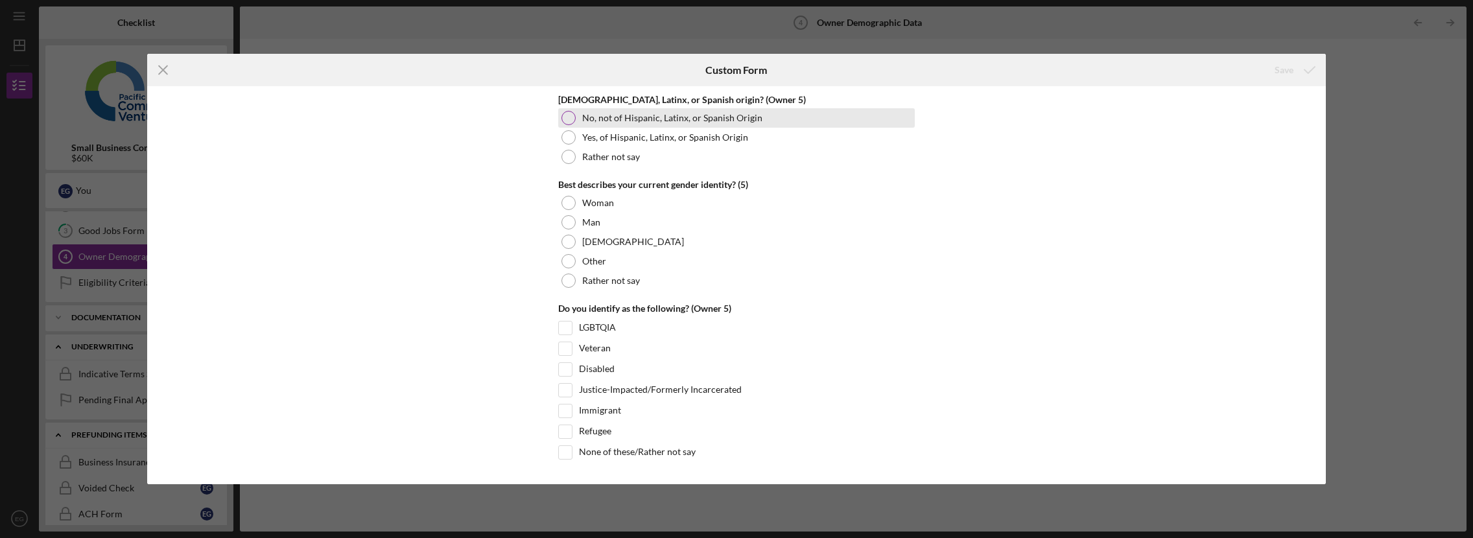
scroll to position [4958, 0]
click at [165, 70] on icon "Icon/Menu Close" at bounding box center [163, 70] width 32 height 32
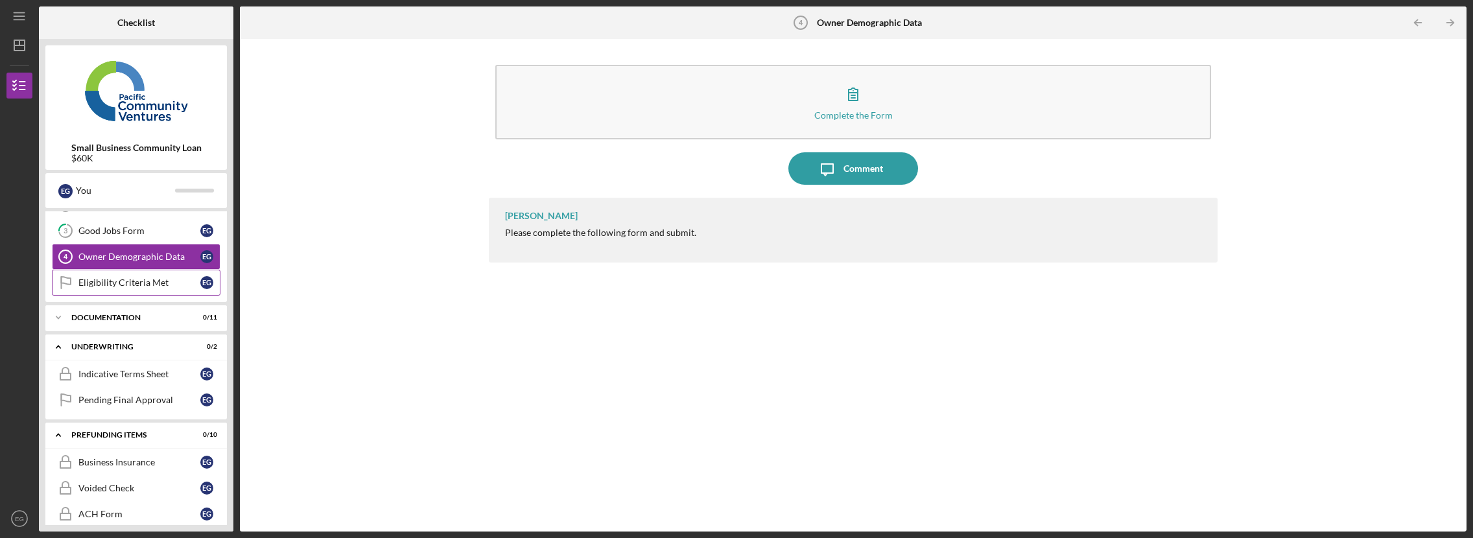
click at [144, 278] on div "Eligibility Criteria Met" at bounding box center [139, 283] width 122 height 10
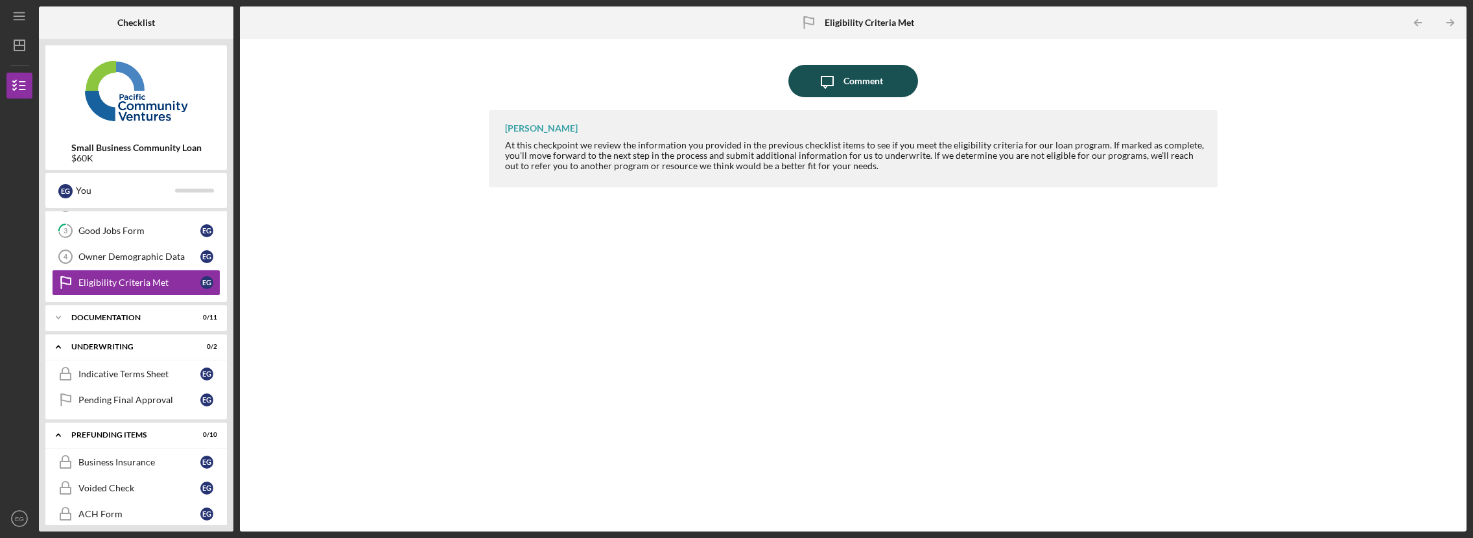
click at [863, 74] on div "Comment" at bounding box center [864, 81] width 40 height 32
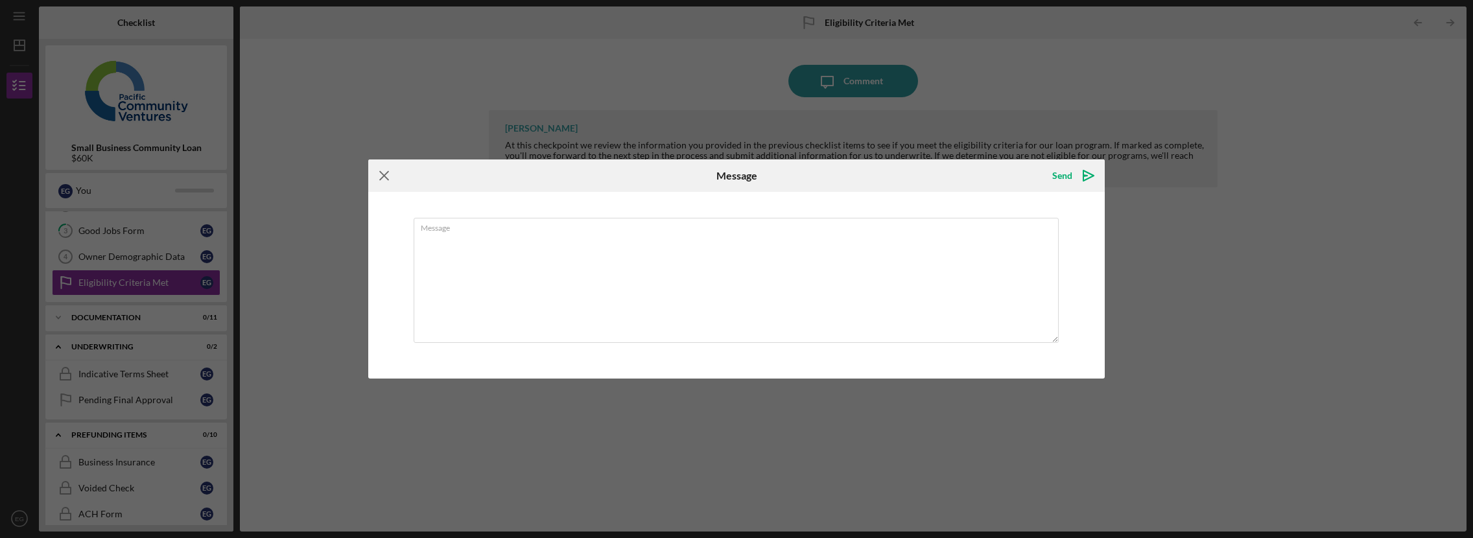
click at [374, 172] on icon "Icon/Menu Close" at bounding box center [384, 176] width 32 height 32
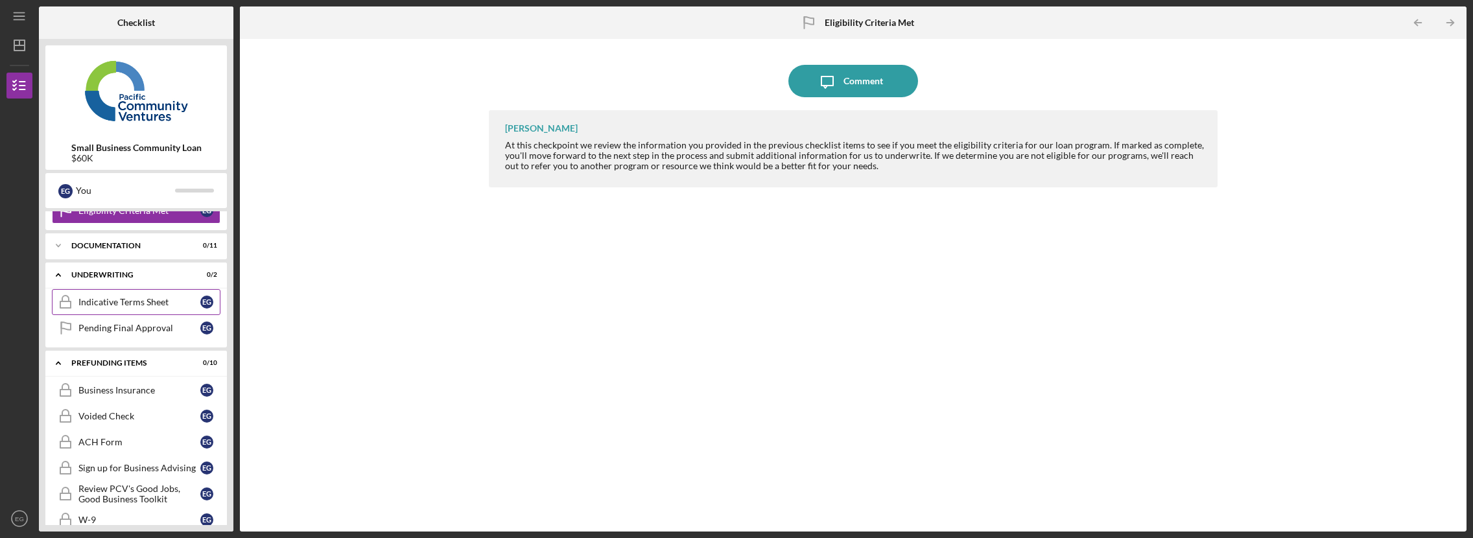
scroll to position [150, 0]
click at [60, 243] on icon "Icon/Expander" at bounding box center [58, 240] width 26 height 26
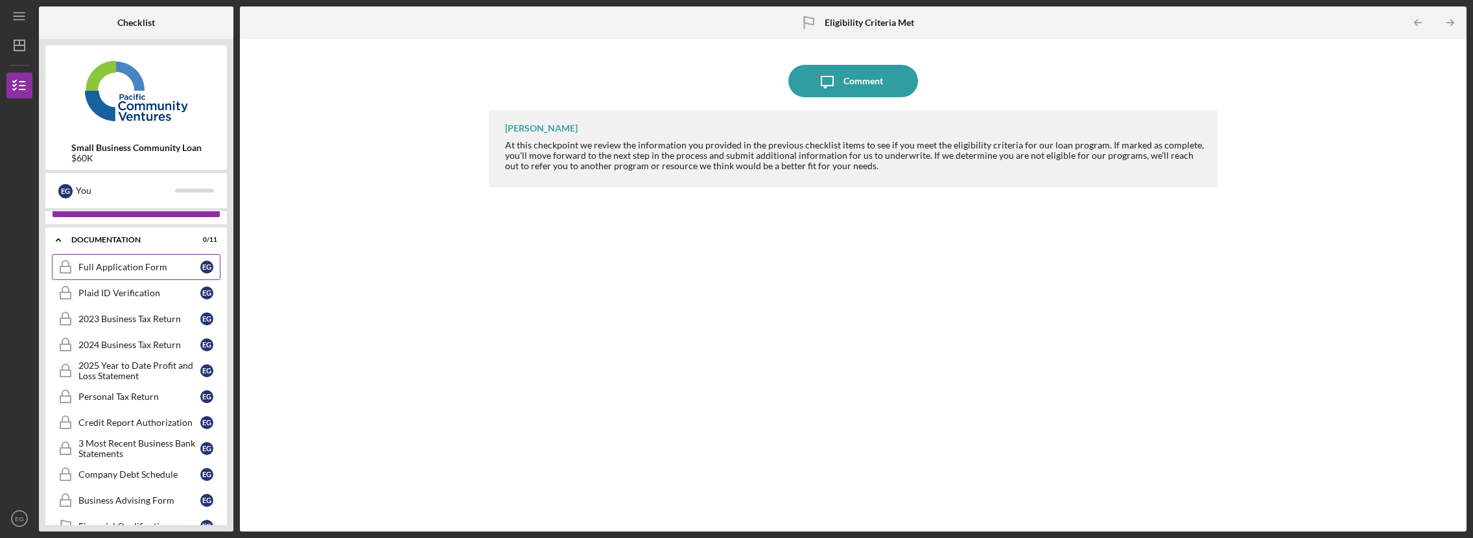
click at [141, 272] on link "Full Application Form Full Application Form E G" at bounding box center [136, 267] width 169 height 26
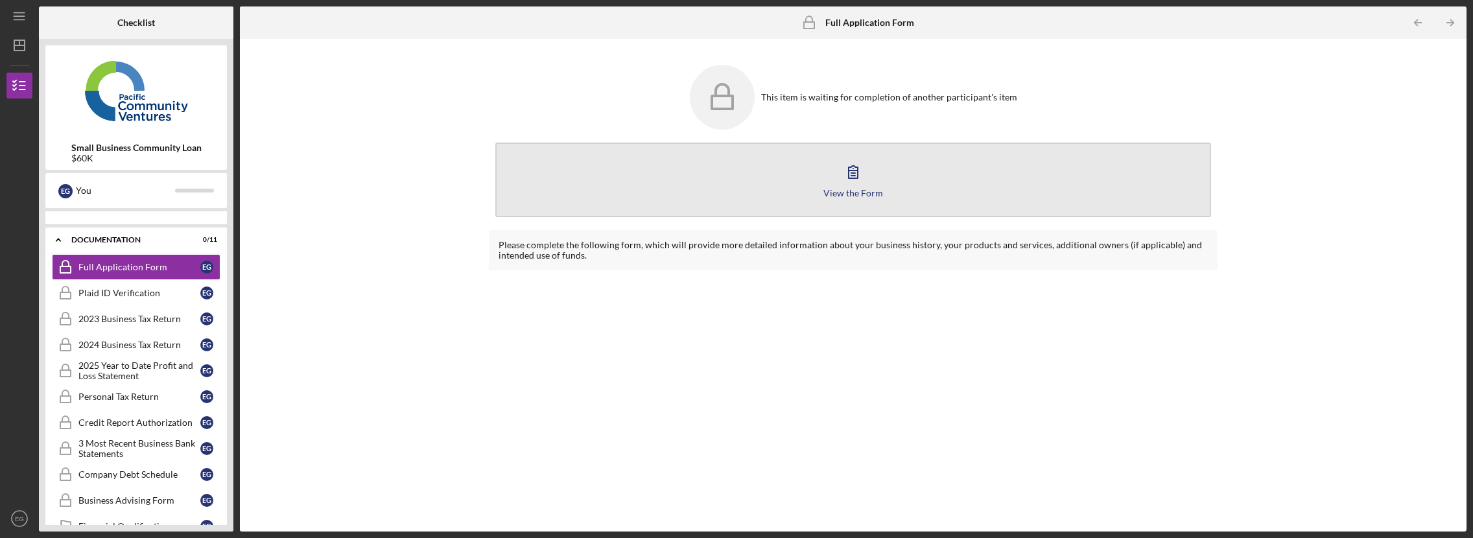
click at [853, 184] on icon "button" at bounding box center [853, 172] width 32 height 32
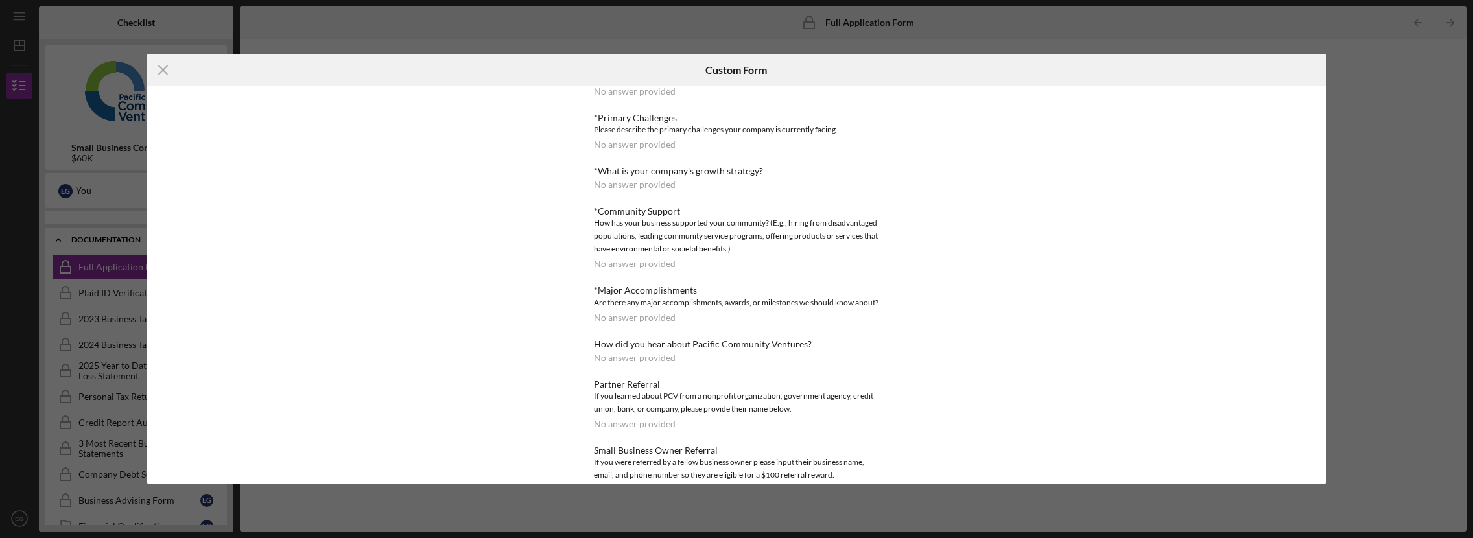
scroll to position [534, 0]
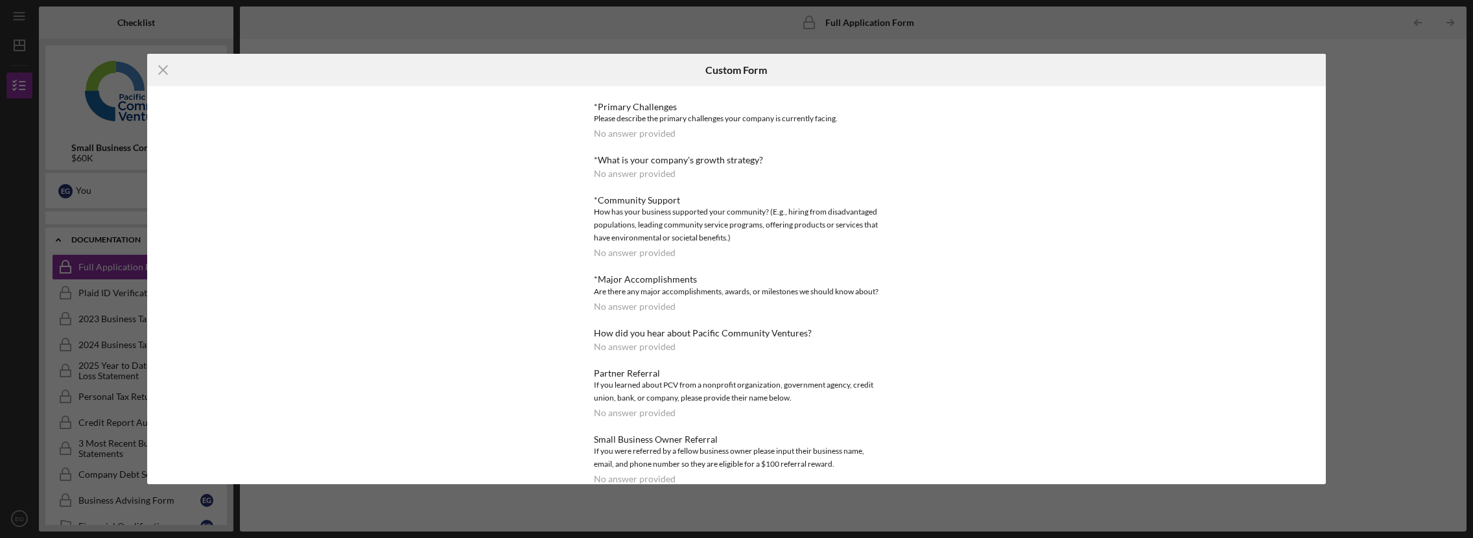
drag, startPoint x: 164, startPoint y: 67, endPoint x: 179, endPoint y: 85, distance: 23.0
click at [164, 67] on icon "Icon/Menu Close" at bounding box center [163, 70] width 32 height 32
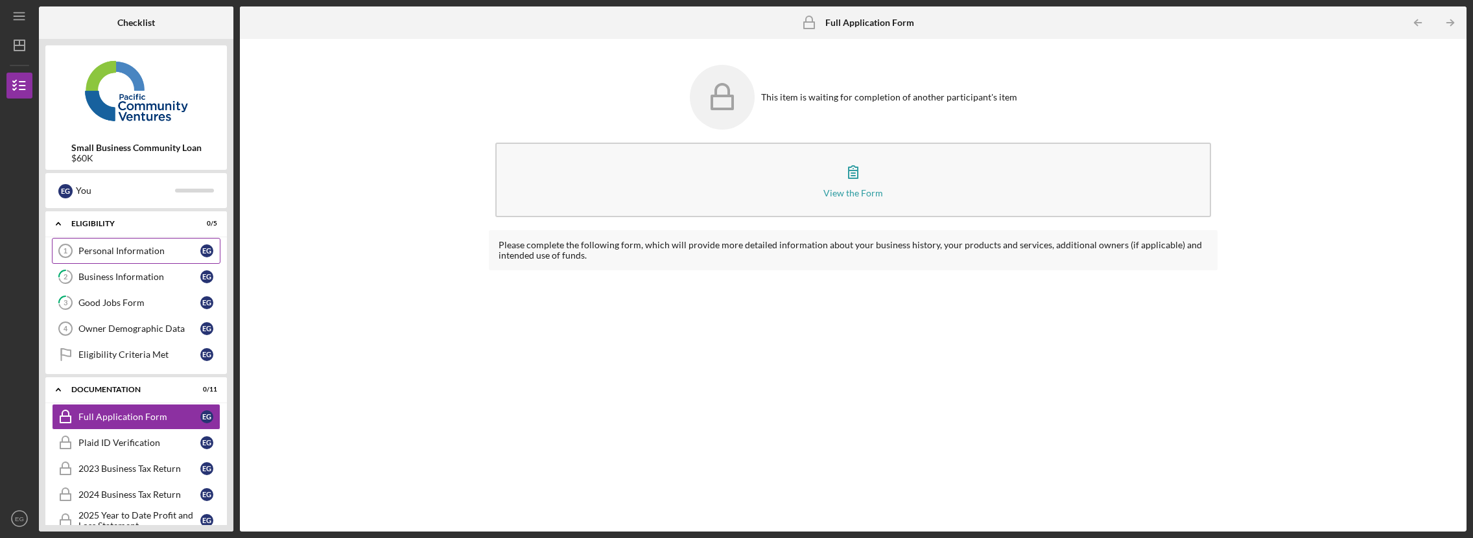
click at [137, 244] on link "Personal Information 1 Personal Information E G" at bounding box center [136, 251] width 169 height 26
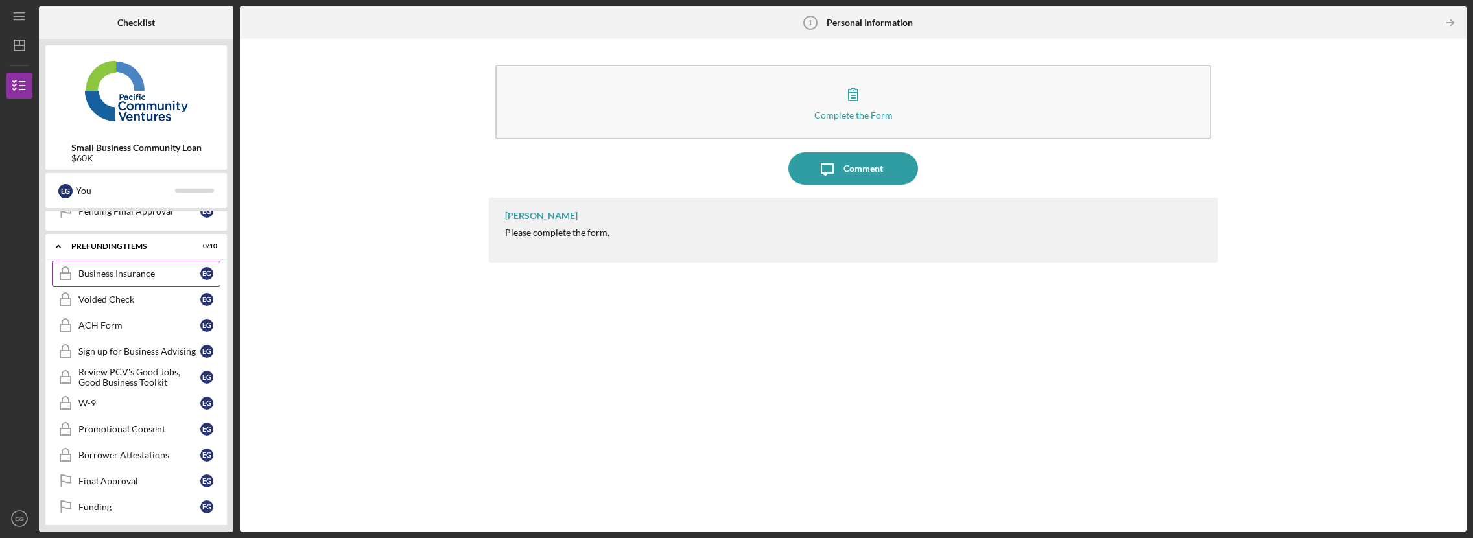
scroll to position [561, 0]
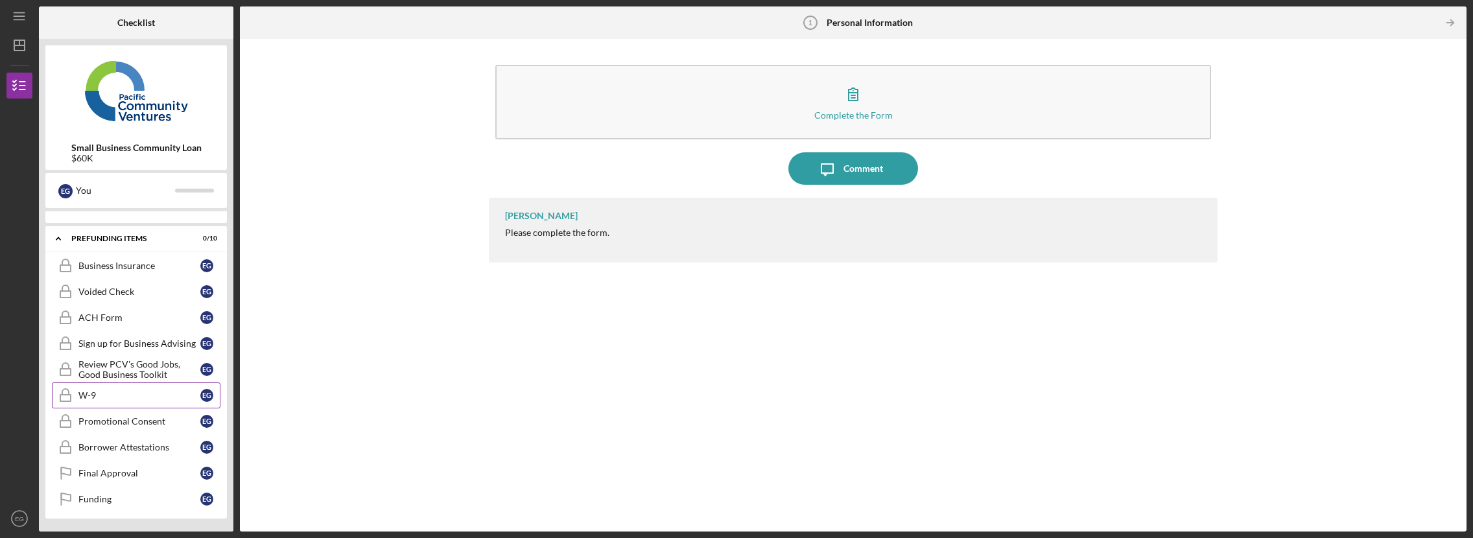
click at [129, 401] on link "W-9 W-9 E G" at bounding box center [136, 396] width 169 height 26
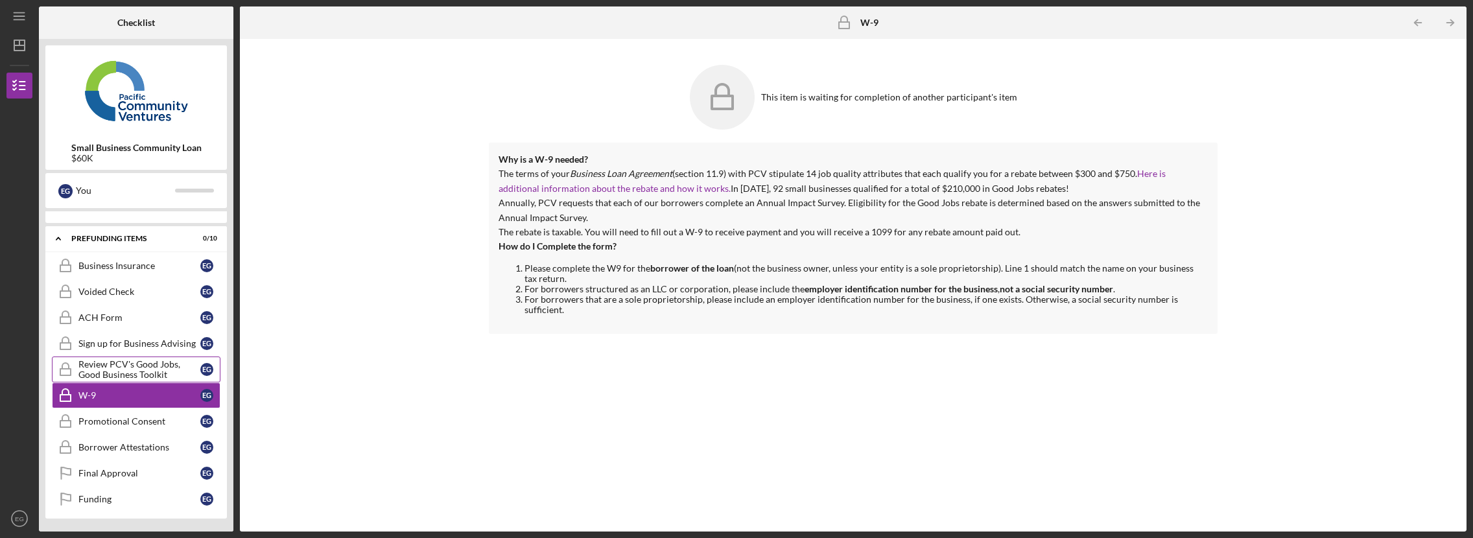
click at [128, 372] on div "Review PCV's Good Jobs, Good Business Toolkit" at bounding box center [139, 369] width 122 height 21
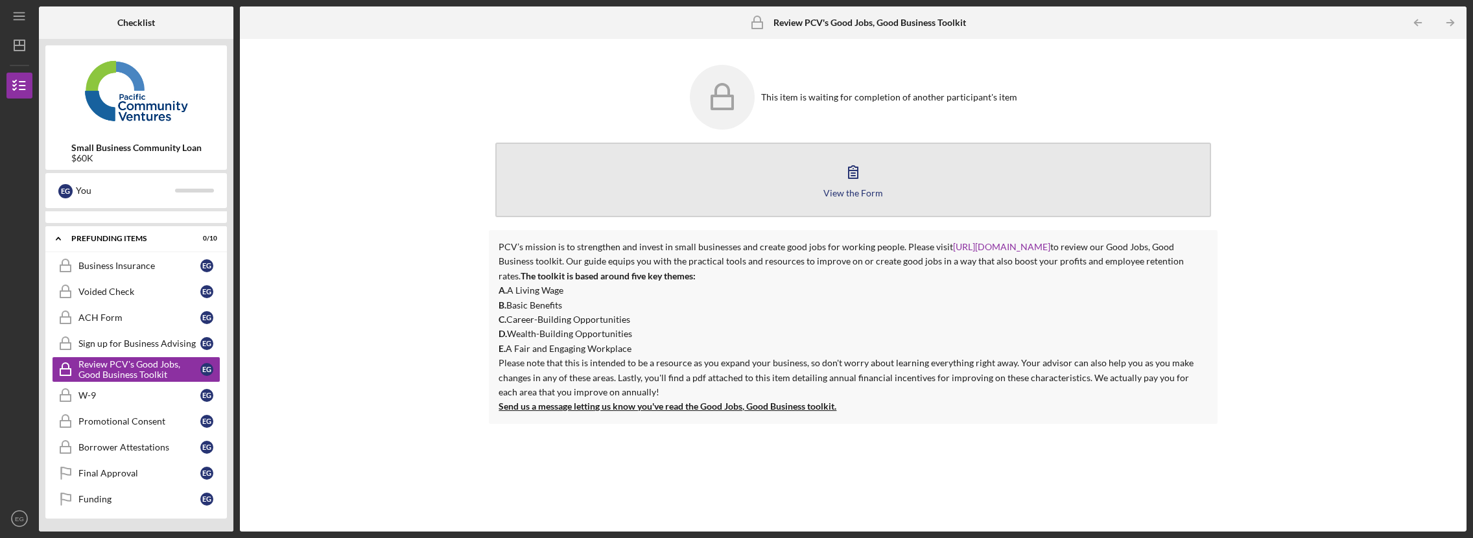
click at [849, 184] on icon "button" at bounding box center [853, 172] width 32 height 32
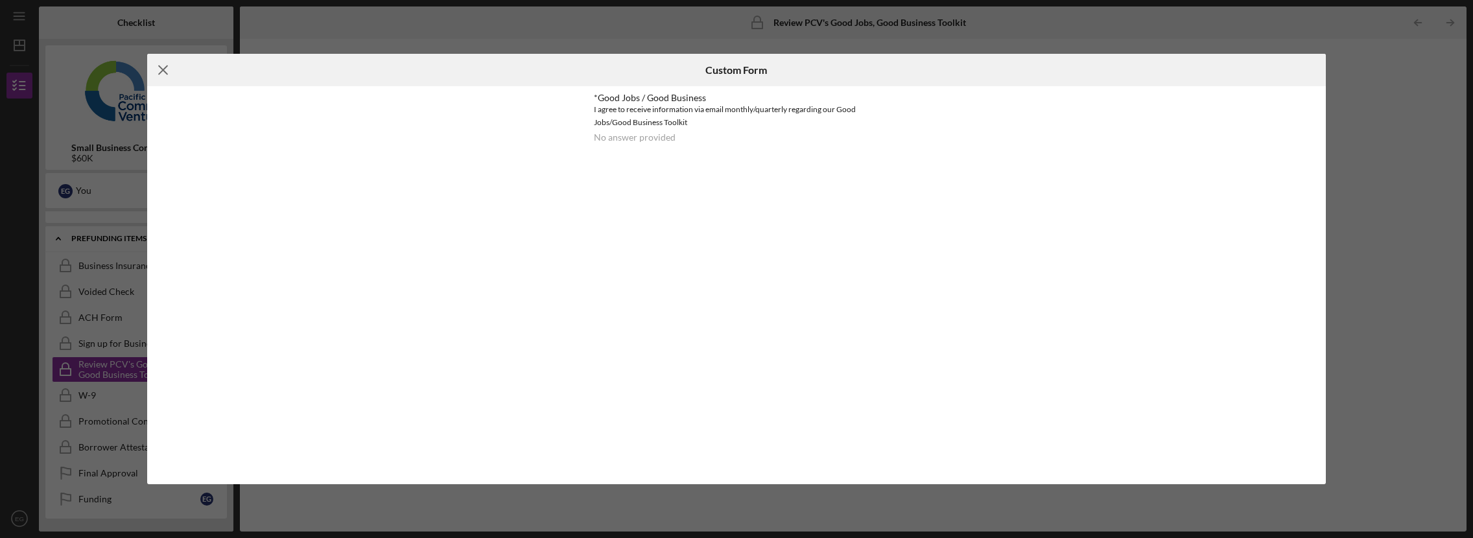
click at [160, 71] on icon "Icon/Menu Close" at bounding box center [163, 70] width 32 height 32
